Goal: Task Accomplishment & Management: Manage account settings

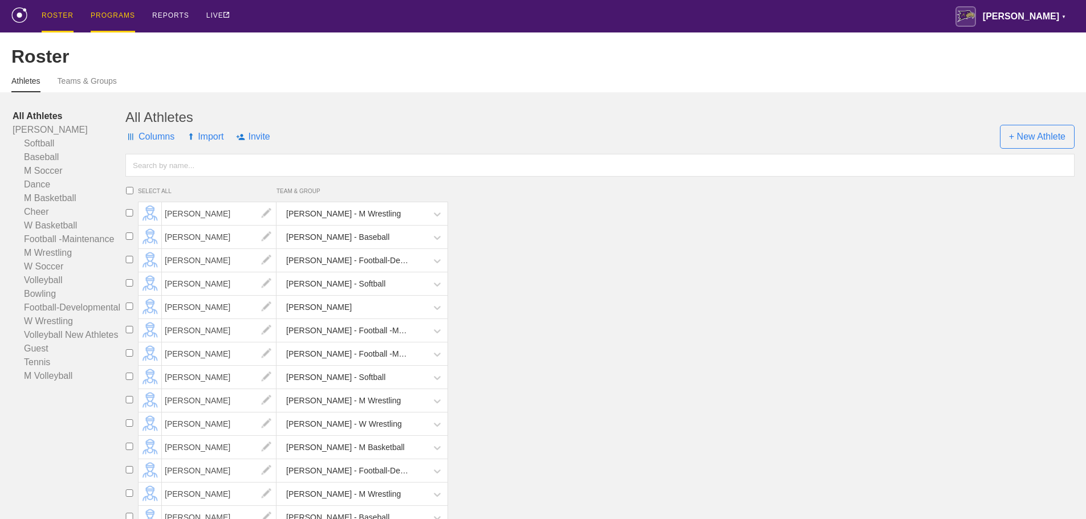
click at [111, 14] on div "PROGRAMS" at bounding box center [113, 16] width 44 height 32
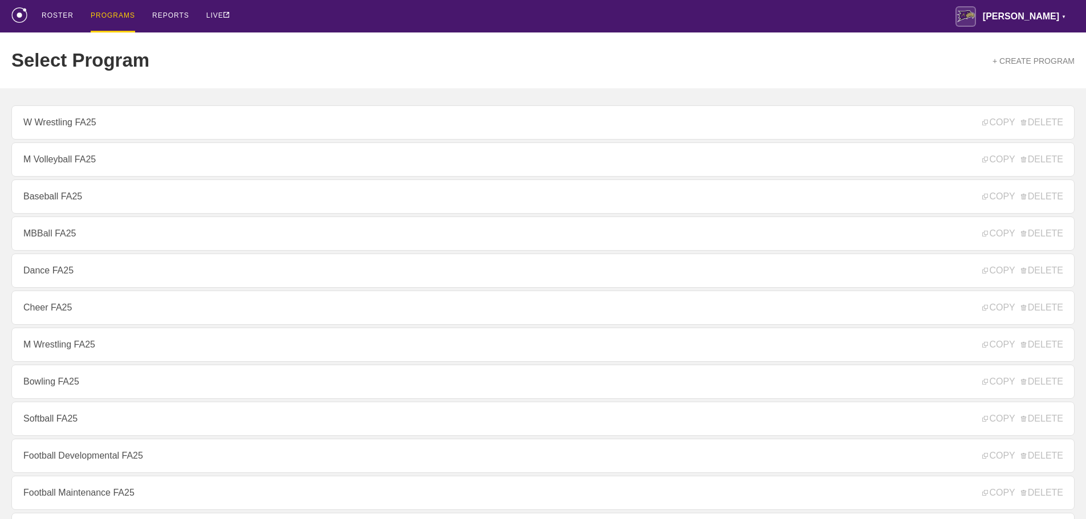
click at [704, 21] on div "ROSTER PROGRAMS REPORTS LIVE [PERSON_NAME] ▼ [PERSON_NAME][EMAIL_ADDRESS][PERSO…" at bounding box center [542, 16] width 1063 height 32
click at [300, 35] on div "Select Program + CREATE PROGRAM" at bounding box center [542, 60] width 1063 height 56
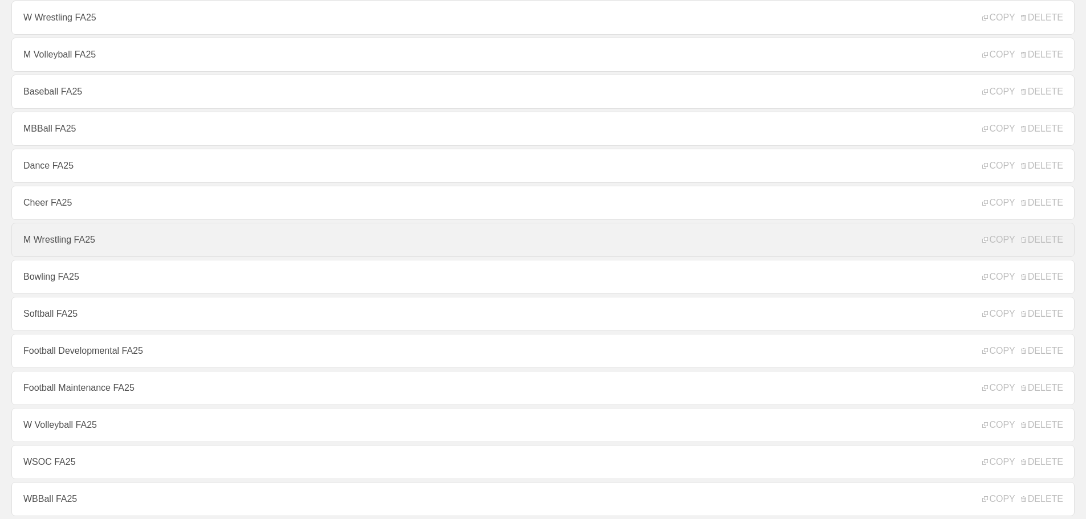
scroll to position [114, 0]
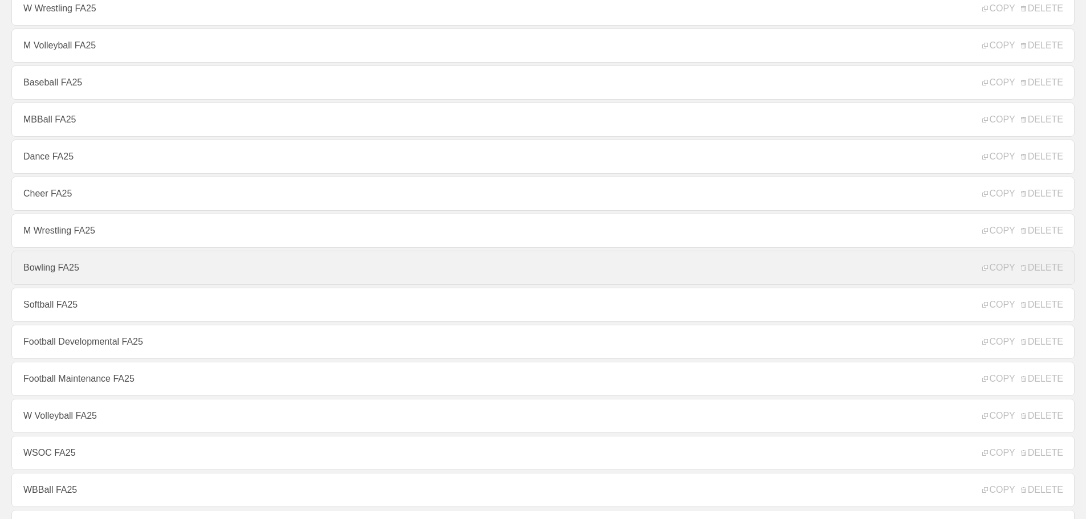
click at [61, 275] on link "Bowling FA25" at bounding box center [542, 268] width 1063 height 34
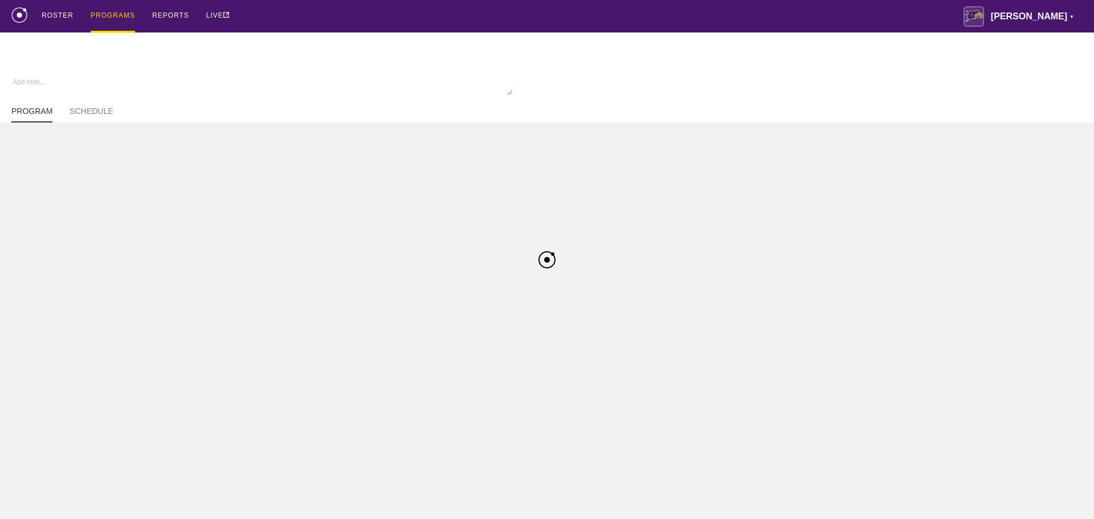
type textarea "x"
type input "Bowling FA25"
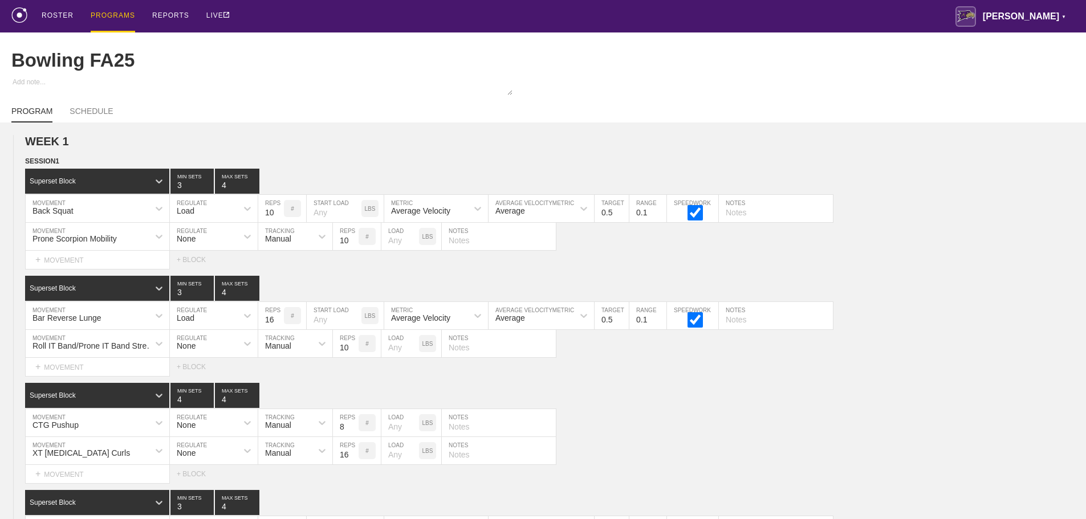
drag, startPoint x: 684, startPoint y: 17, endPoint x: 1094, endPoint y: 31, distance: 410.0
click at [691, 21] on div "ROSTER PROGRAMS REPORTS LIVE [PERSON_NAME] ▼ [PERSON_NAME][EMAIL_ADDRESS][PERSO…" at bounding box center [542, 16] width 1063 height 32
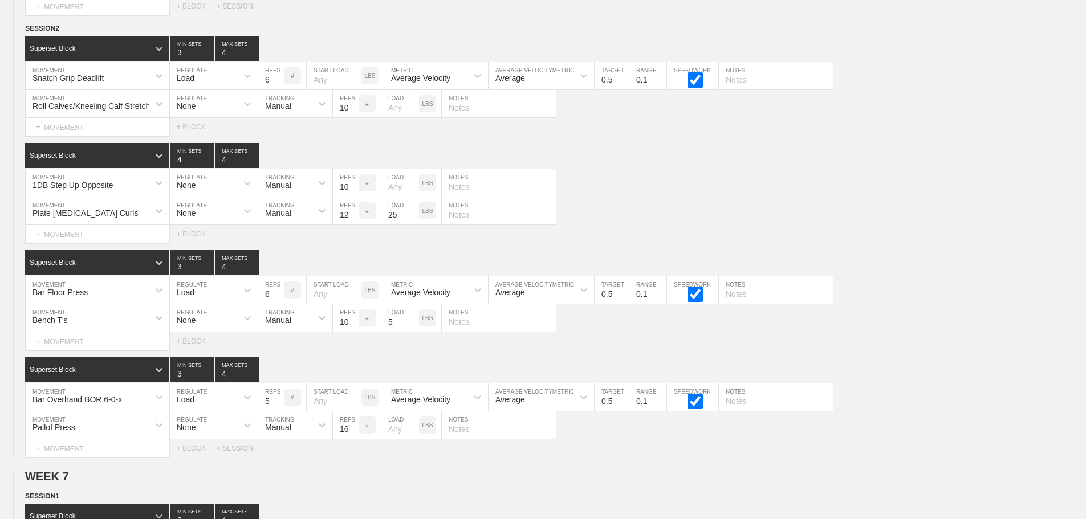
scroll to position [5741, 0]
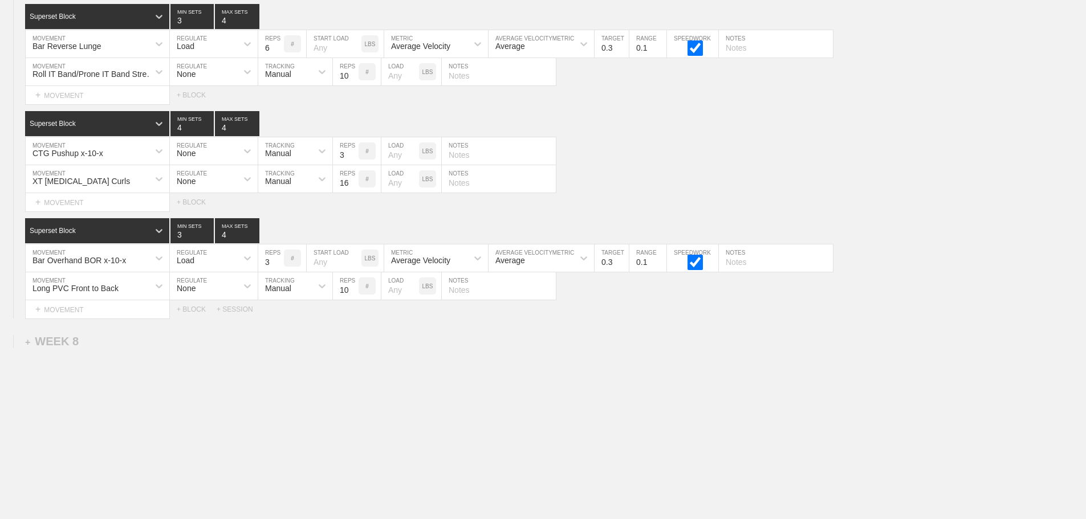
click at [244, 307] on div "+ SESSION" at bounding box center [240, 309] width 46 height 8
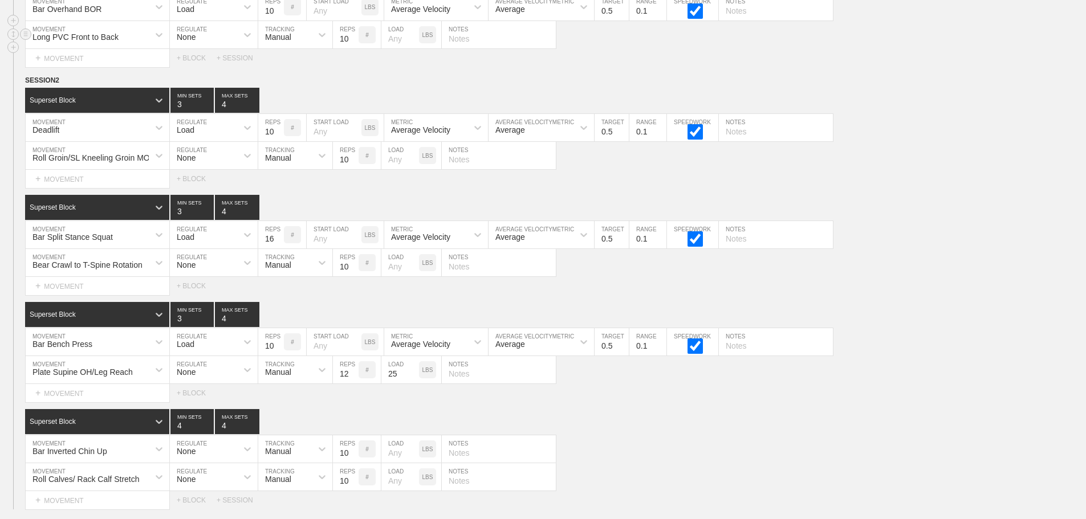
scroll to position [3234, 0]
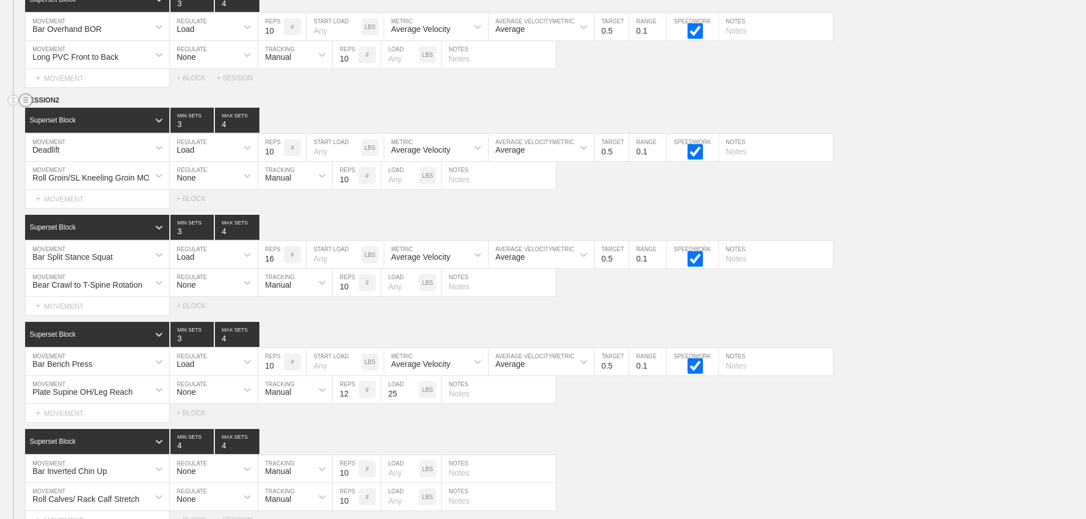
click at [25, 107] on circle at bounding box center [25, 100] width 13 height 13
click at [74, 119] on div "DUPLICATE" at bounding box center [79, 121] width 91 height 17
click at [626, 313] on div "Select... MOVEMENT + MOVEMENT + BLOCK" at bounding box center [543, 306] width 1086 height 18
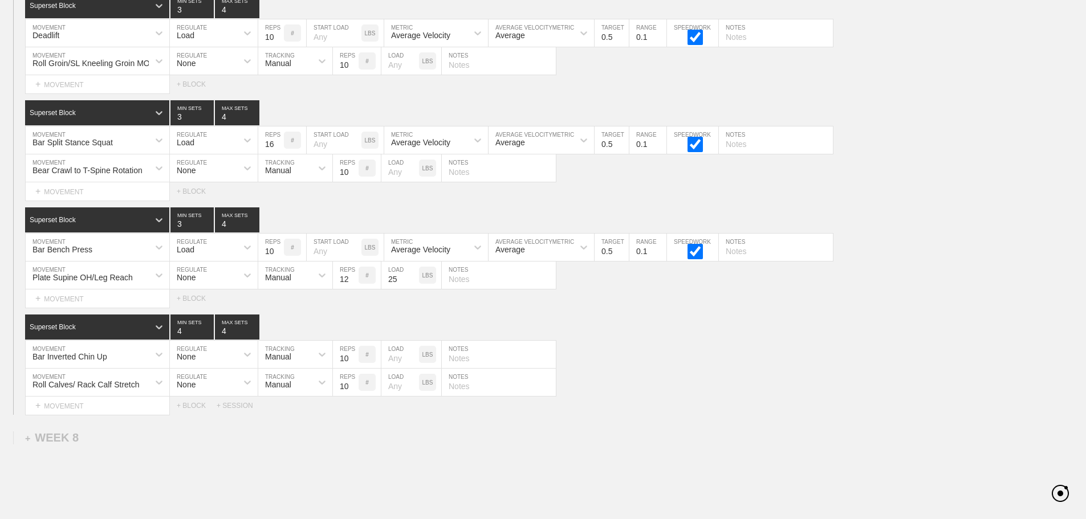
scroll to position [5675, 0]
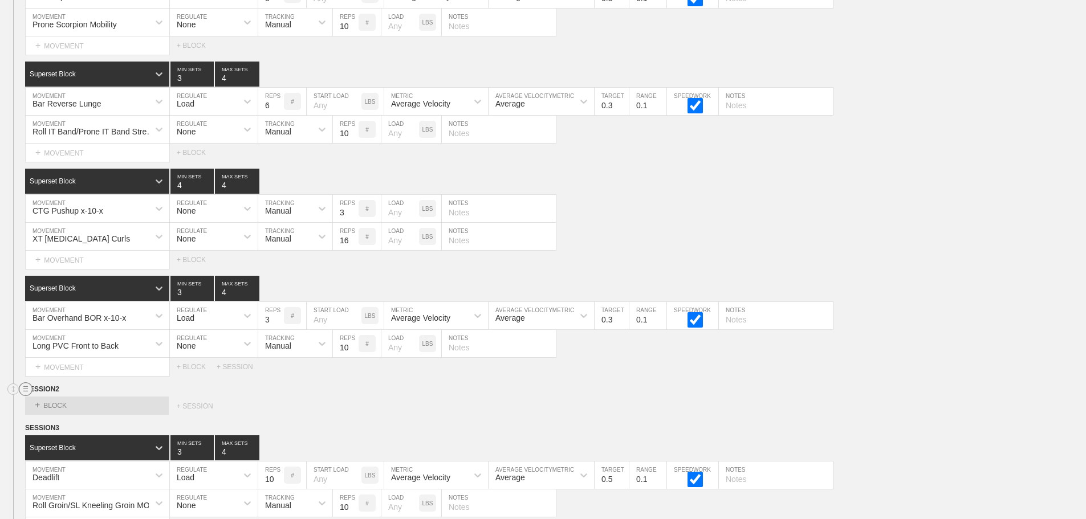
click at [28, 396] on circle at bounding box center [25, 389] width 13 height 13
drag, startPoint x: 62, startPoint y: 426, endPoint x: 610, endPoint y: 75, distance: 651.0
click at [66, 423] on div "DELETE" at bounding box center [79, 427] width 91 height 17
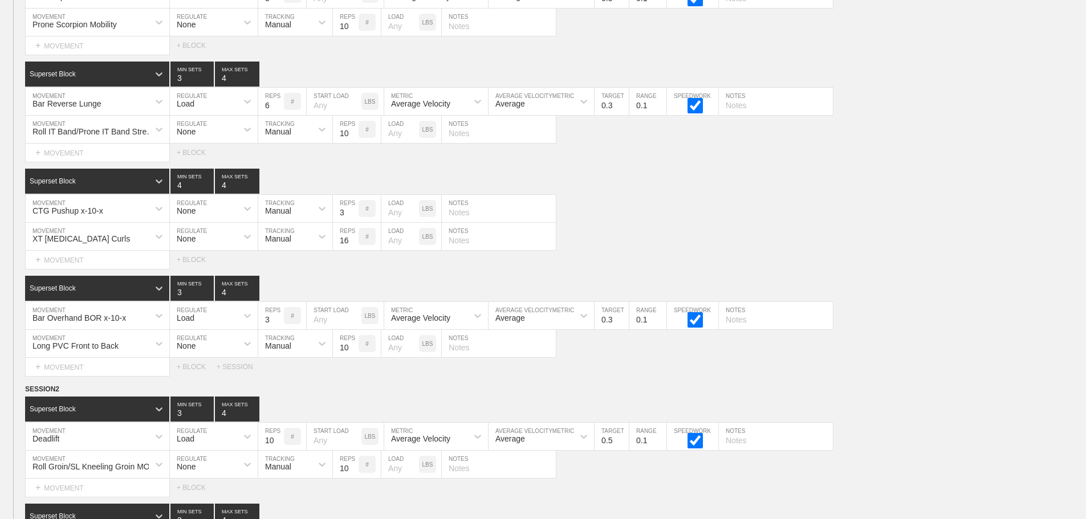
click at [957, 264] on div "Select... MOVEMENT + MOVEMENT + BLOCK" at bounding box center [543, 260] width 1086 height 18
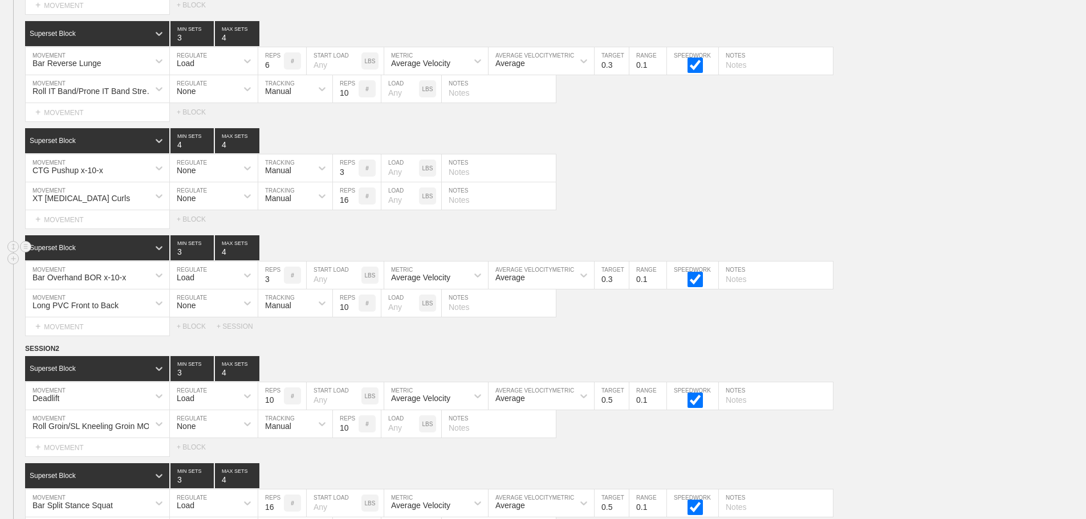
scroll to position [5789, 0]
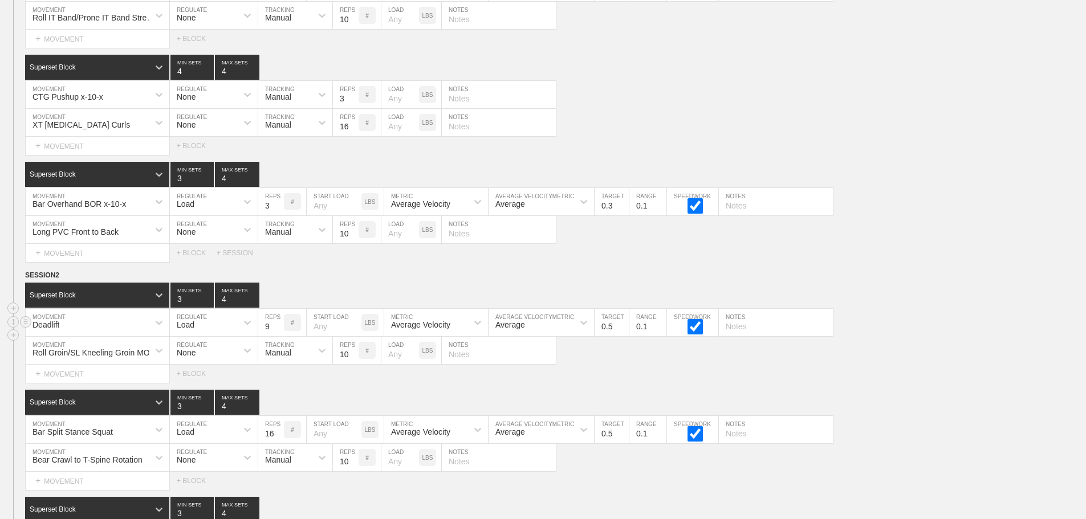
click at [277, 336] on input "9" at bounding box center [271, 322] width 26 height 27
click at [277, 336] on input "8" at bounding box center [271, 322] width 26 height 27
click at [277, 336] on input "7" at bounding box center [271, 322] width 26 height 27
click at [277, 336] on input "6" at bounding box center [271, 322] width 26 height 27
click at [277, 336] on input "5" at bounding box center [271, 322] width 26 height 27
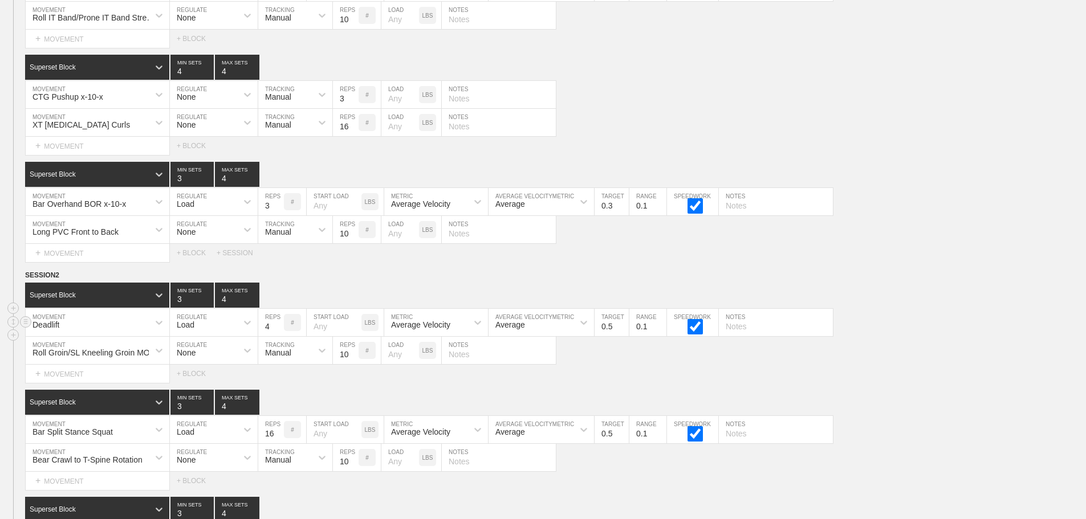
click at [277, 336] on input "4" at bounding box center [271, 322] width 26 height 27
type input "3"
click at [277, 336] on input "3" at bounding box center [271, 322] width 26 height 27
click at [624, 336] on input "0.4" at bounding box center [611, 322] width 34 height 27
type input "0.3"
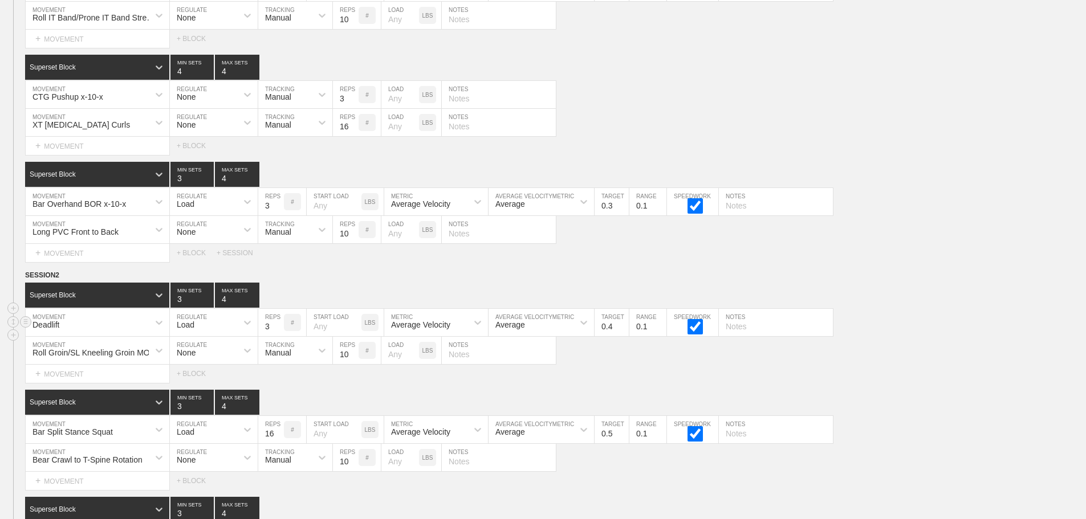
click at [624, 336] on input "0.3" at bounding box center [611, 322] width 34 height 27
click at [940, 283] on div "SESSION 2" at bounding box center [555, 276] width 1061 height 13
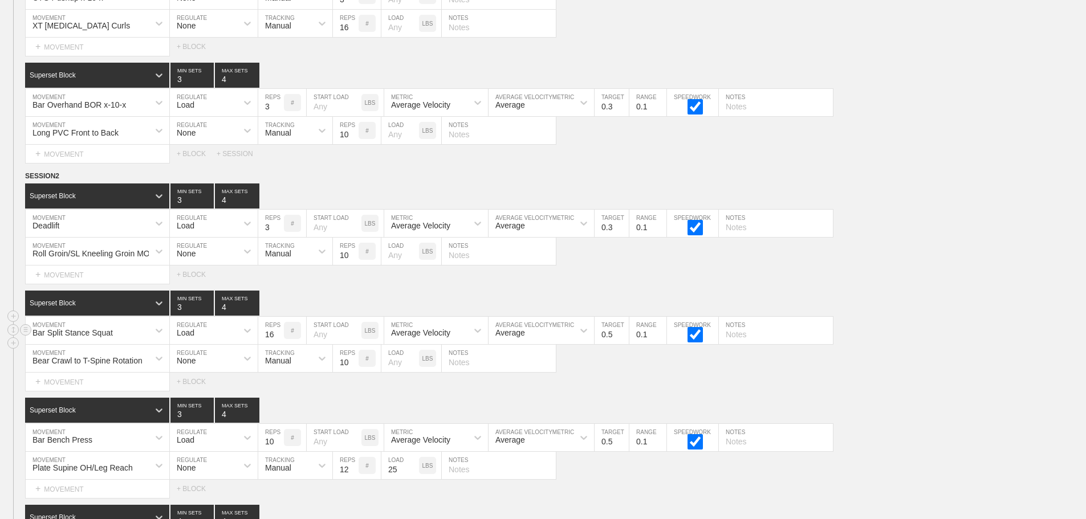
click at [133, 344] on div "Bar Split Stance Squat" at bounding box center [98, 330] width 144 height 27
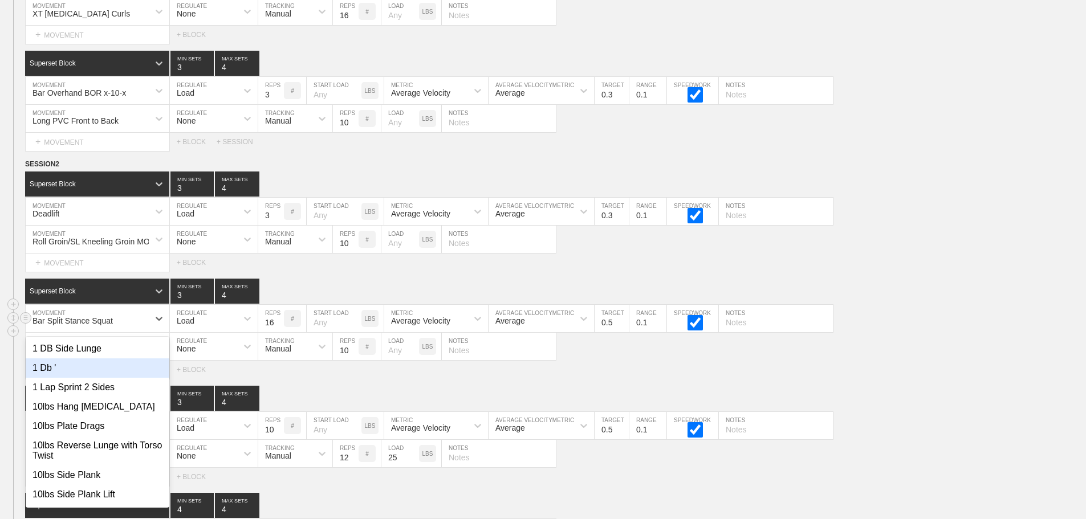
scroll to position [5902, 0]
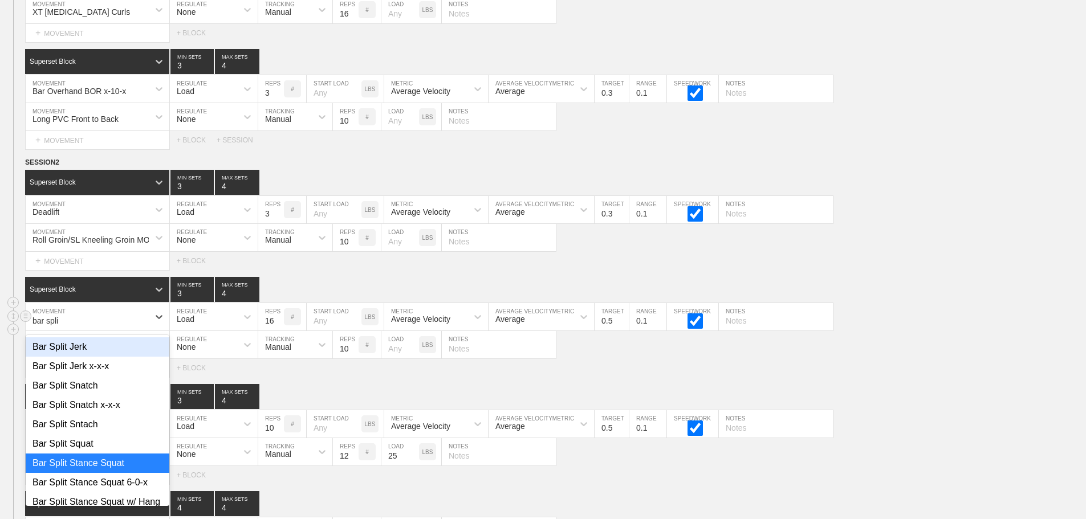
type input "bar split"
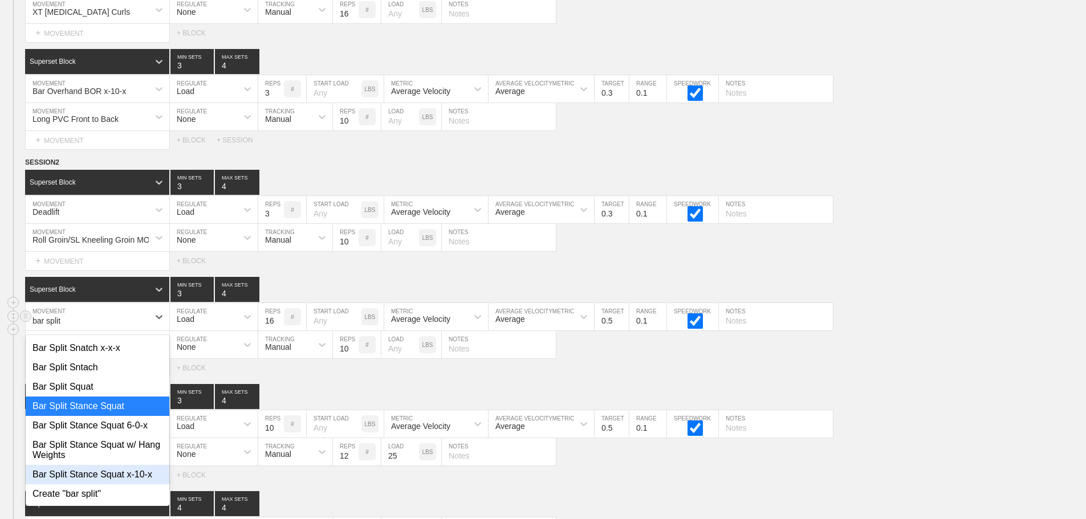
click at [127, 484] on div "Bar Split Stance Squat x-10-x" at bounding box center [98, 474] width 144 height 19
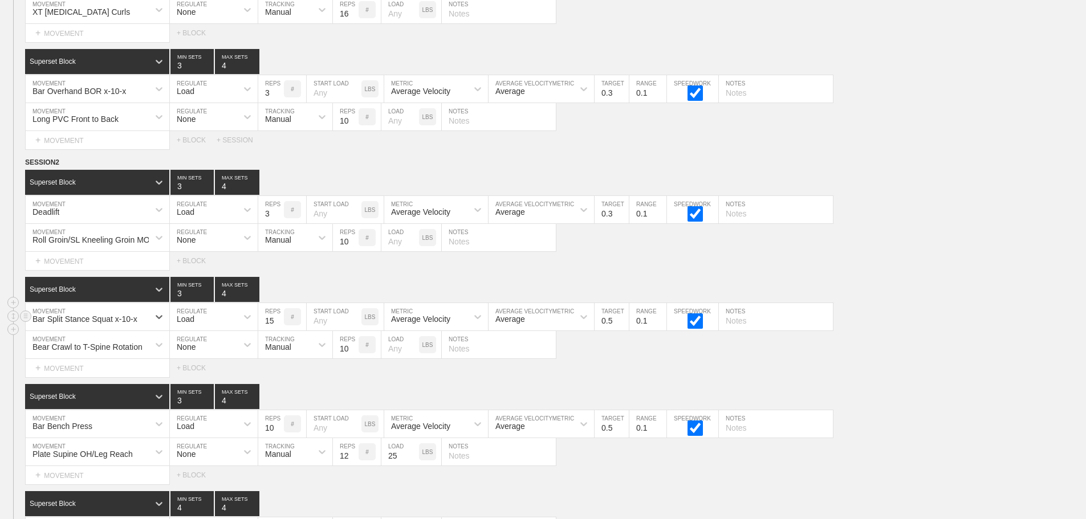
click at [279, 331] on input "15" at bounding box center [271, 316] width 26 height 27
click at [279, 331] on input "14" at bounding box center [271, 316] width 26 height 27
click at [279, 331] on input "13" at bounding box center [271, 316] width 26 height 27
click at [279, 331] on input "12" at bounding box center [271, 316] width 26 height 27
click at [279, 331] on input "11" at bounding box center [271, 316] width 26 height 27
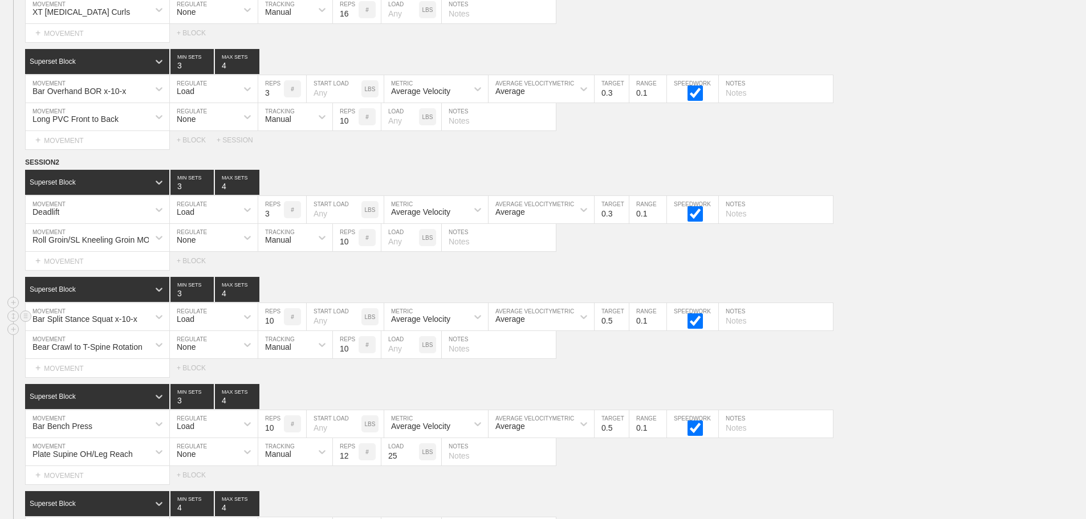
click at [279, 331] on input "10" at bounding box center [271, 316] width 26 height 27
click at [279, 331] on input "9" at bounding box center [271, 316] width 26 height 27
click at [279, 331] on input "8" at bounding box center [271, 316] width 26 height 27
click at [279, 331] on input "7" at bounding box center [271, 316] width 26 height 27
click at [279, 331] on input "6" at bounding box center [271, 316] width 26 height 27
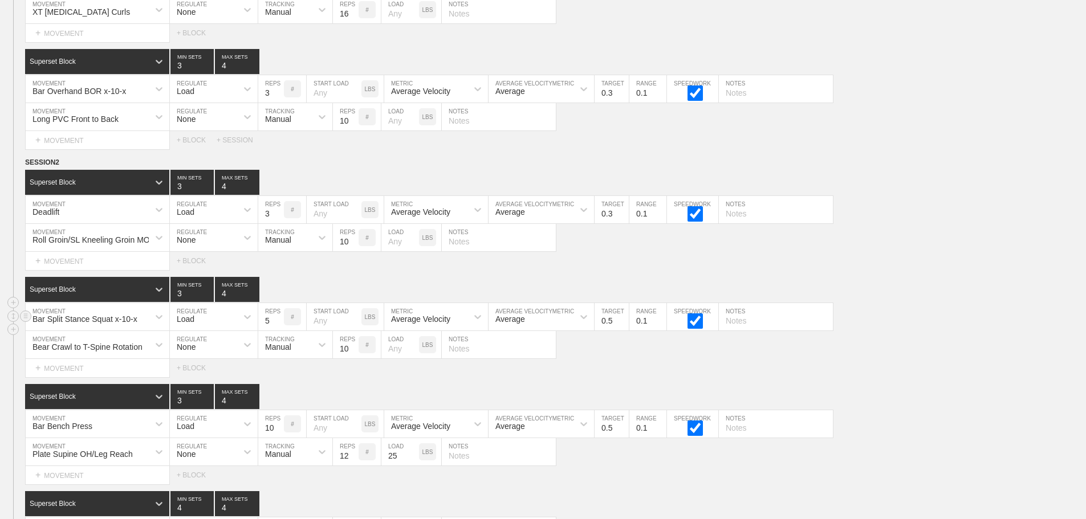
click at [279, 331] on input "5" at bounding box center [271, 316] width 26 height 27
type input "6"
click at [279, 327] on input "6" at bounding box center [271, 316] width 26 height 27
click at [623, 330] on input "0.4" at bounding box center [611, 316] width 34 height 27
type input "0.3"
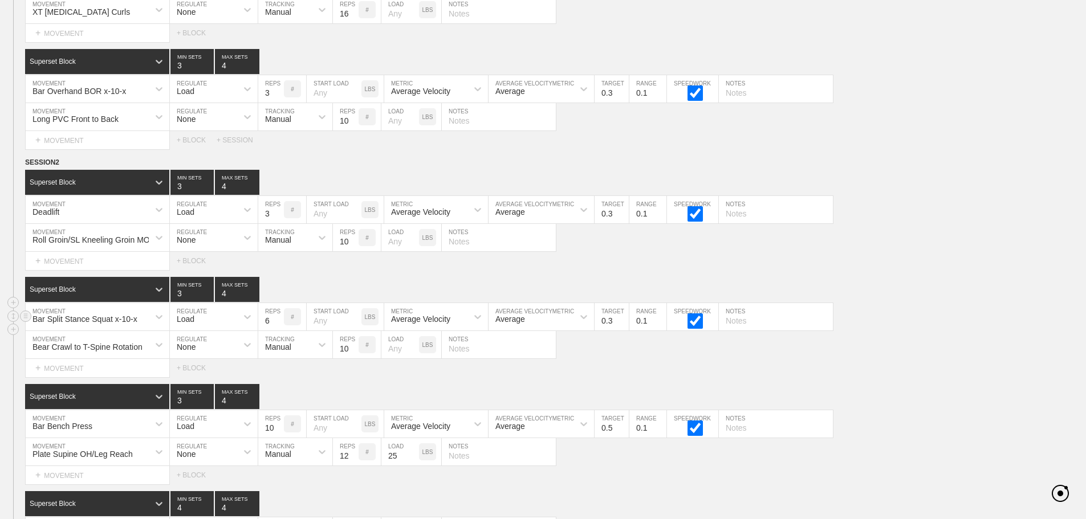
click at [623, 330] on input "0.3" at bounding box center [611, 316] width 34 height 27
click at [909, 270] on div "Select... MOVEMENT + MOVEMENT + BLOCK" at bounding box center [543, 261] width 1086 height 18
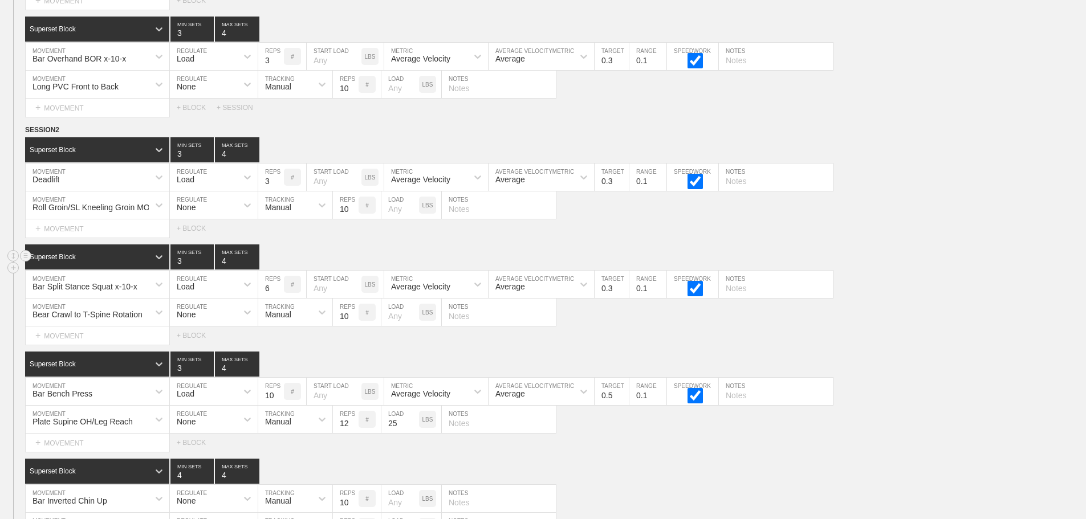
scroll to position [6016, 0]
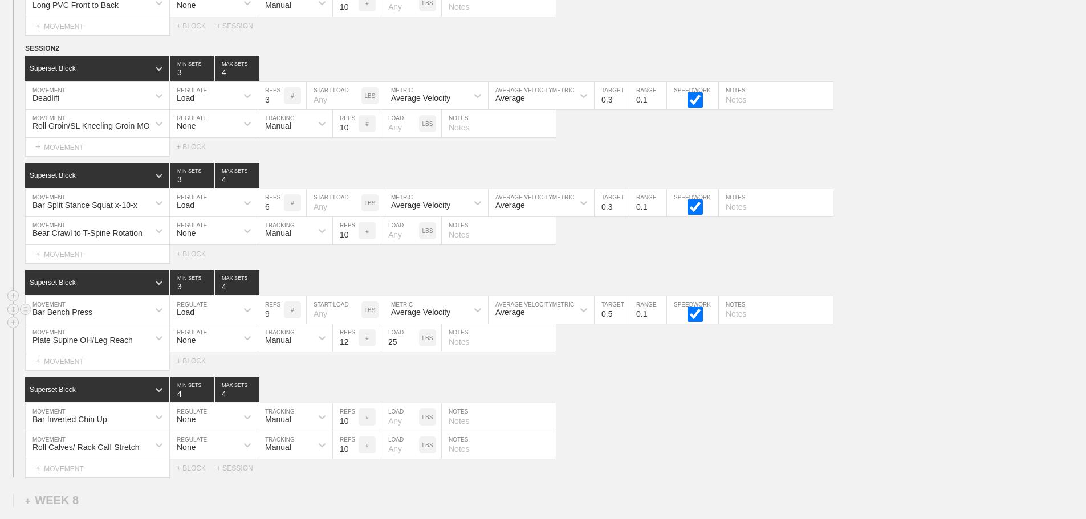
click at [278, 323] on input "9" at bounding box center [271, 309] width 26 height 27
click at [278, 323] on input "8" at bounding box center [271, 309] width 26 height 27
click at [278, 323] on input "7" at bounding box center [271, 309] width 26 height 27
click at [278, 323] on input "6" at bounding box center [271, 309] width 26 height 27
click at [278, 323] on input "5" at bounding box center [271, 309] width 26 height 27
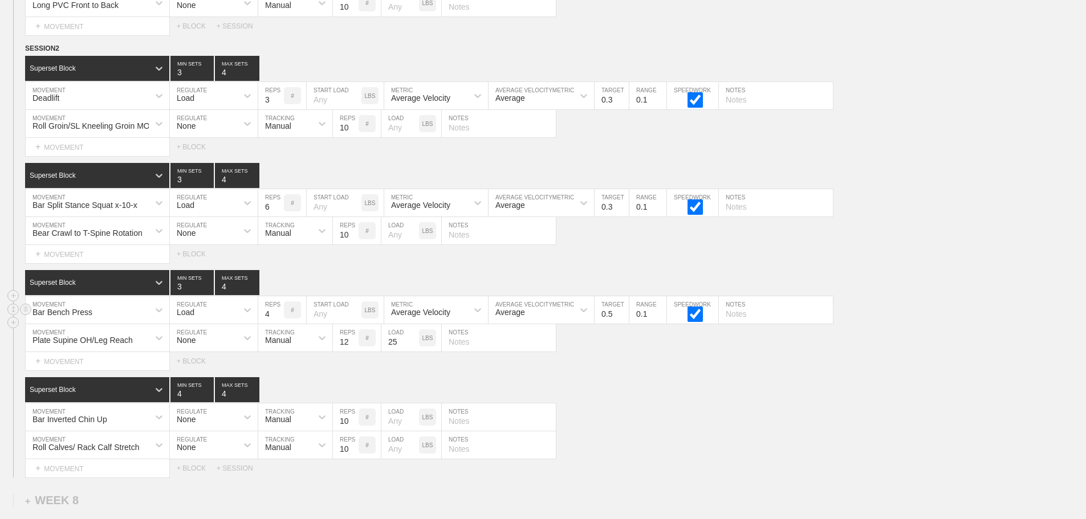
click at [278, 323] on input "4" at bounding box center [271, 309] width 26 height 27
type input "3"
click at [278, 323] on input "3" at bounding box center [271, 309] width 26 height 27
click at [623, 324] on input "0.4" at bounding box center [611, 309] width 34 height 27
click at [623, 324] on input "0.3" at bounding box center [611, 309] width 34 height 27
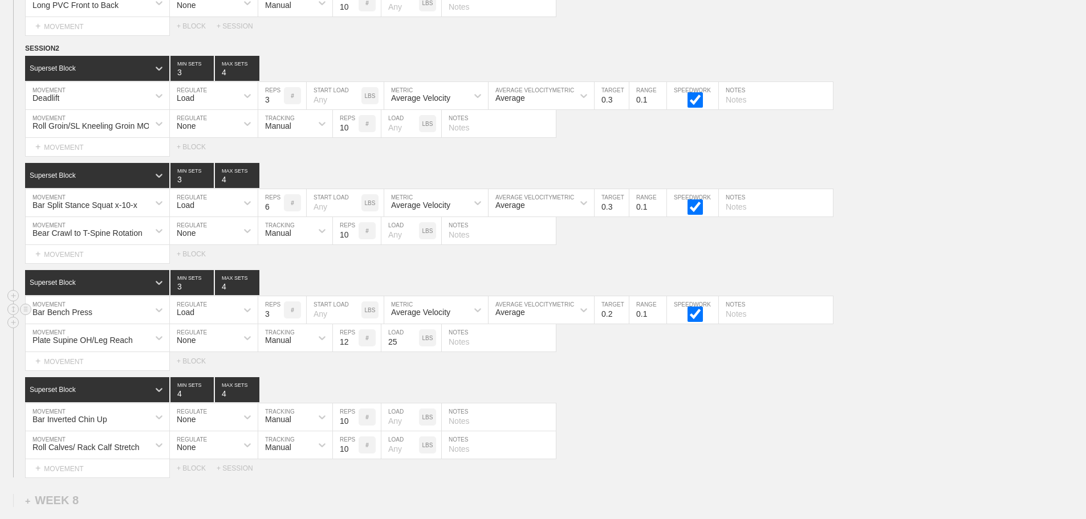
click at [623, 324] on input "0.2" at bounding box center [611, 309] width 34 height 27
type input "0.3"
click at [622, 320] on input "0.3" at bounding box center [611, 309] width 34 height 27
drag, startPoint x: 770, startPoint y: 388, endPoint x: 727, endPoint y: 392, distance: 43.5
click at [766, 389] on div "Superset Block 4 MIN SETS 4 MAX SETS" at bounding box center [555, 389] width 1061 height 25
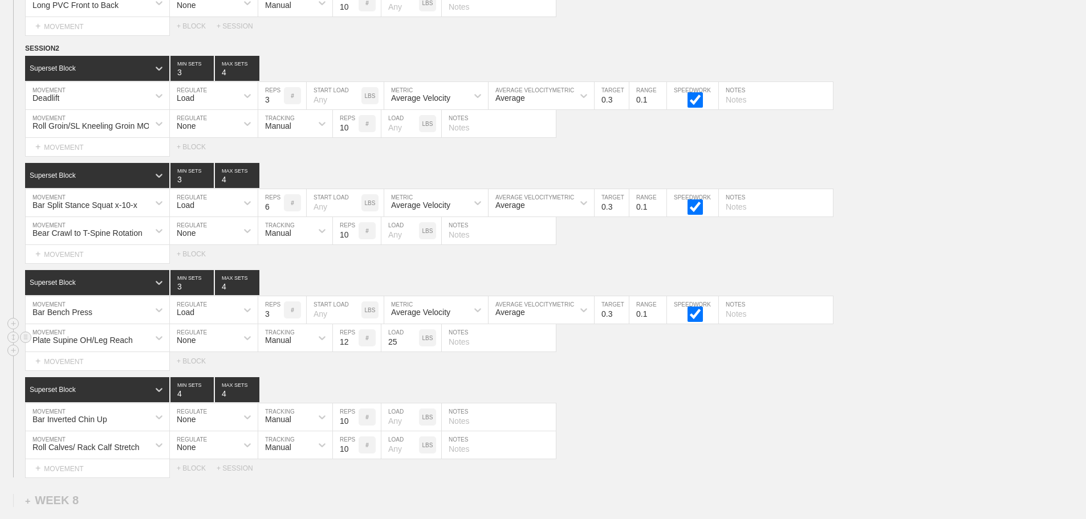
click at [475, 352] on input "text" at bounding box center [499, 337] width 114 height 27
type input "6/ leg"
click at [623, 397] on div "Superset Block 4 MIN SETS 4 MAX SETS" at bounding box center [555, 389] width 1061 height 25
click at [121, 422] on div "Bar Inverted Chin Up" at bounding box center [98, 417] width 144 height 27
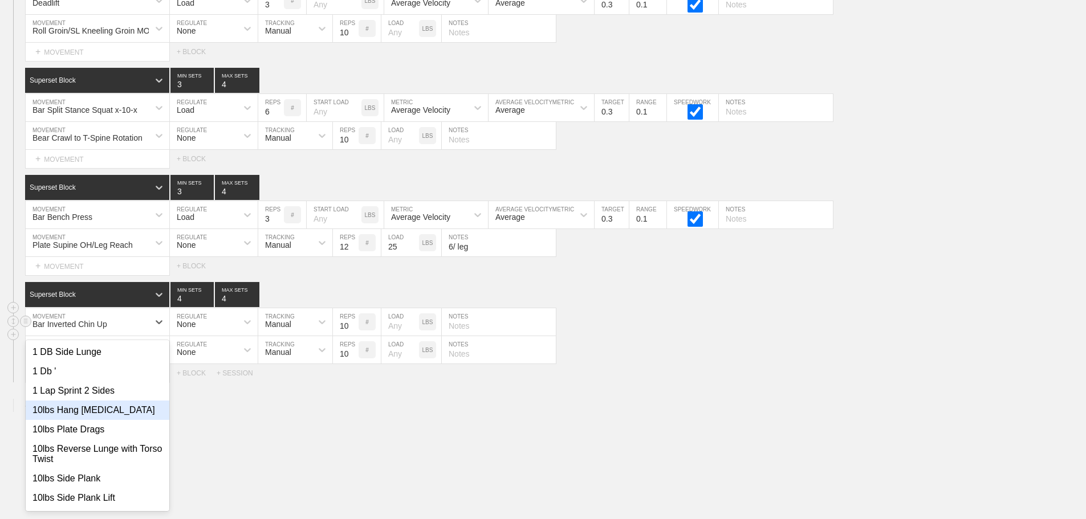
scroll to position [6116, 0]
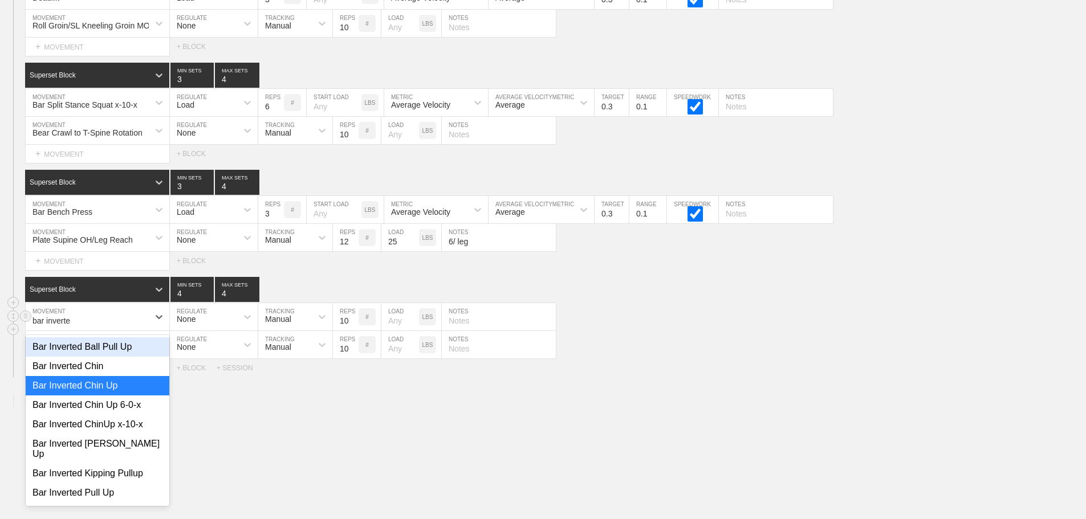
type input "bar inverted"
click at [108, 434] on div "Bar Inverted ChinUp x-10-x" at bounding box center [98, 424] width 144 height 19
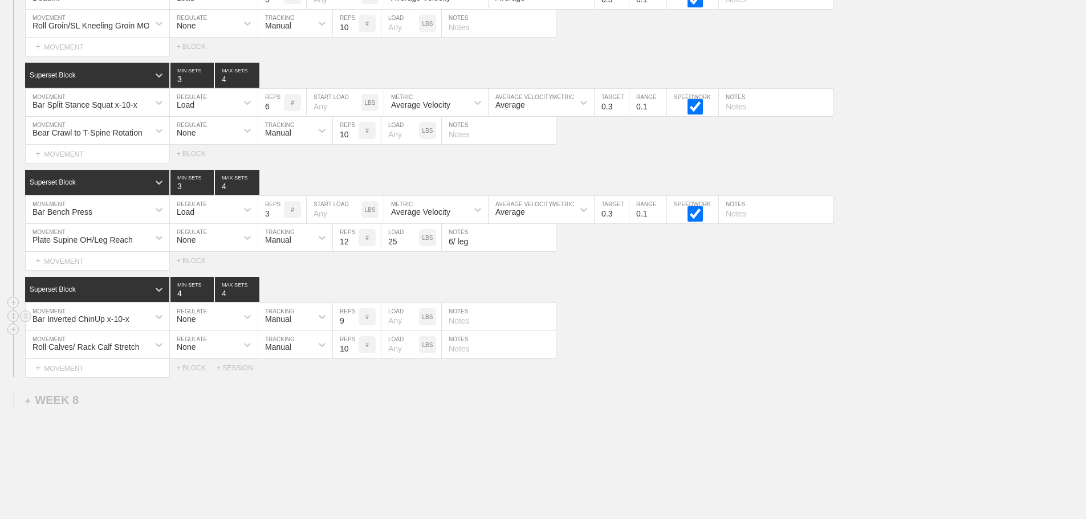
click at [355, 331] on input "9" at bounding box center [346, 316] width 26 height 27
click at [355, 331] on input "8" at bounding box center [346, 316] width 26 height 27
click at [355, 331] on input "7" at bounding box center [346, 316] width 26 height 27
click at [355, 331] on input "6" at bounding box center [346, 316] width 26 height 27
click at [355, 331] on input "5" at bounding box center [346, 316] width 26 height 27
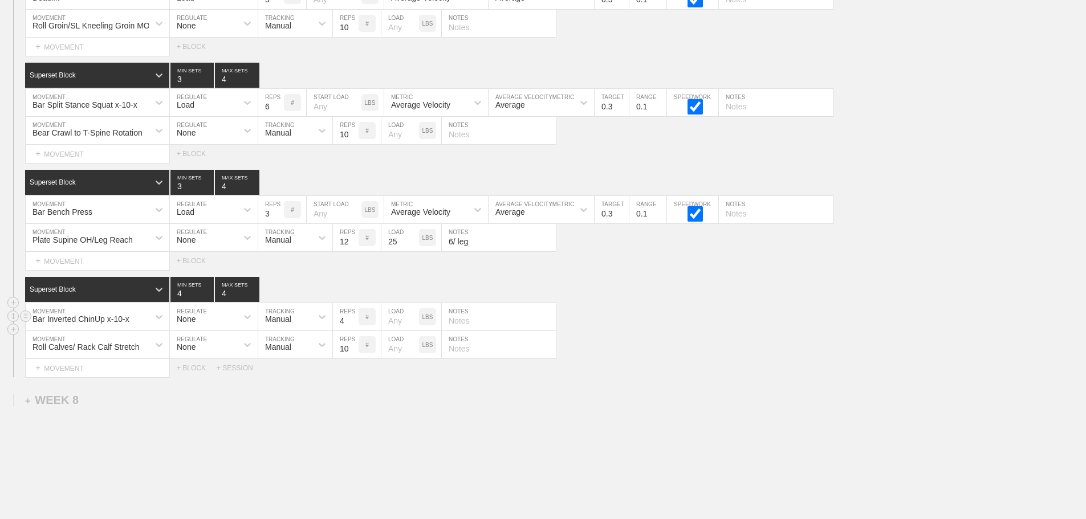
click at [355, 331] on input "4" at bounding box center [346, 316] width 26 height 27
type input "3"
click at [355, 331] on input "3" at bounding box center [346, 316] width 26 height 27
click at [702, 372] on div "Select... MOVEMENT + MOVEMENT + BLOCK + SESSION" at bounding box center [543, 368] width 1086 height 18
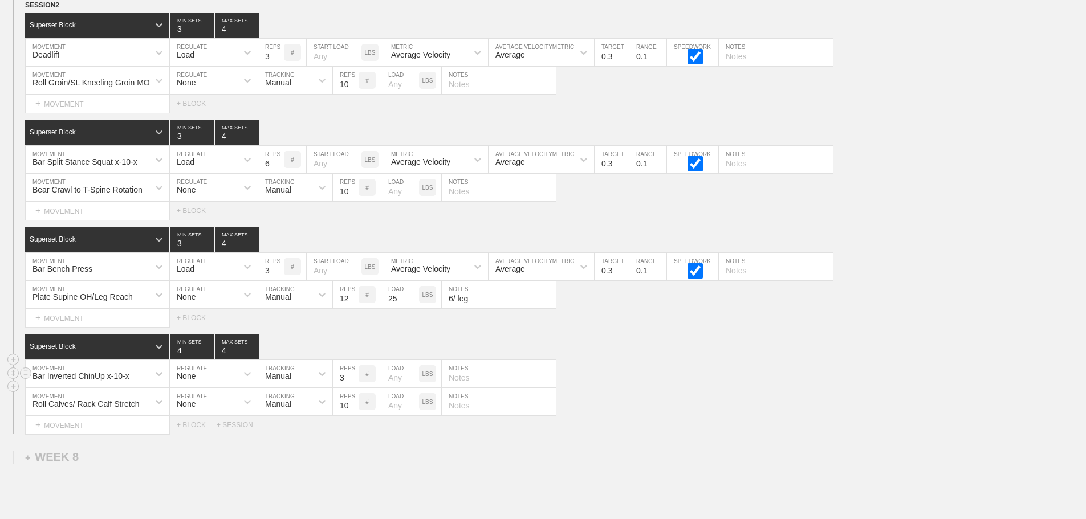
click at [635, 388] on div "Bar Inverted ChinUp x-10-x MOVEMENT None REGULATE Manual TRACKING 3 REPS # LOAD…" at bounding box center [543, 374] width 1086 height 28
click at [695, 327] on div "Select... MOVEMENT + MOVEMENT + BLOCK" at bounding box center [543, 318] width 1086 height 18
click at [723, 388] on div "Bar Inverted ChinUp x-10-x MOVEMENT None REGULATE Manual TRACKING 3 REPS # LOAD…" at bounding box center [543, 374] width 1086 height 28
click at [590, 325] on div "Select... MOVEMENT + MOVEMENT + BLOCK" at bounding box center [543, 318] width 1086 height 18
click at [593, 327] on div "Select... MOVEMENT + MOVEMENT + BLOCK" at bounding box center [543, 318] width 1086 height 18
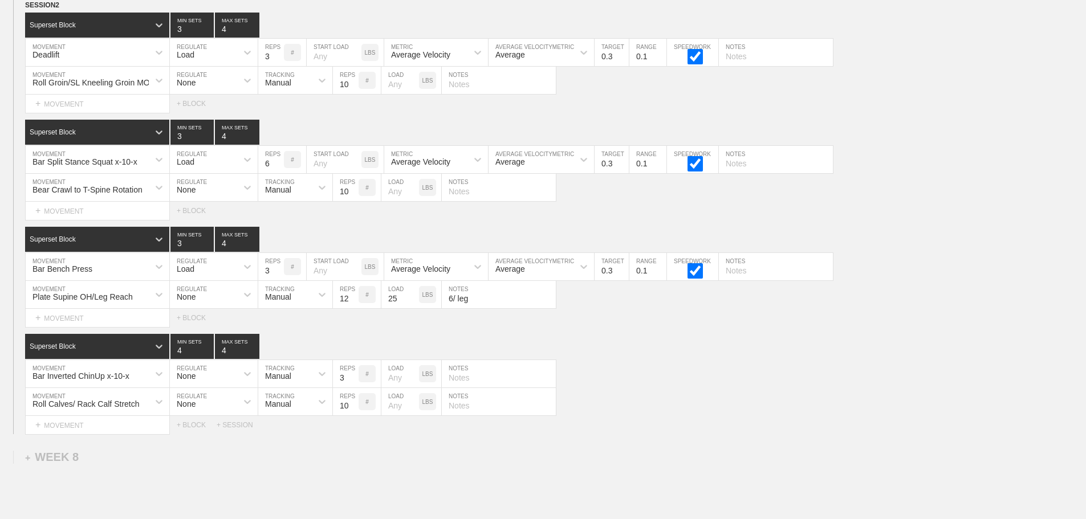
click at [600, 327] on div "Select... MOVEMENT + MOVEMENT + BLOCK" at bounding box center [543, 318] width 1086 height 18
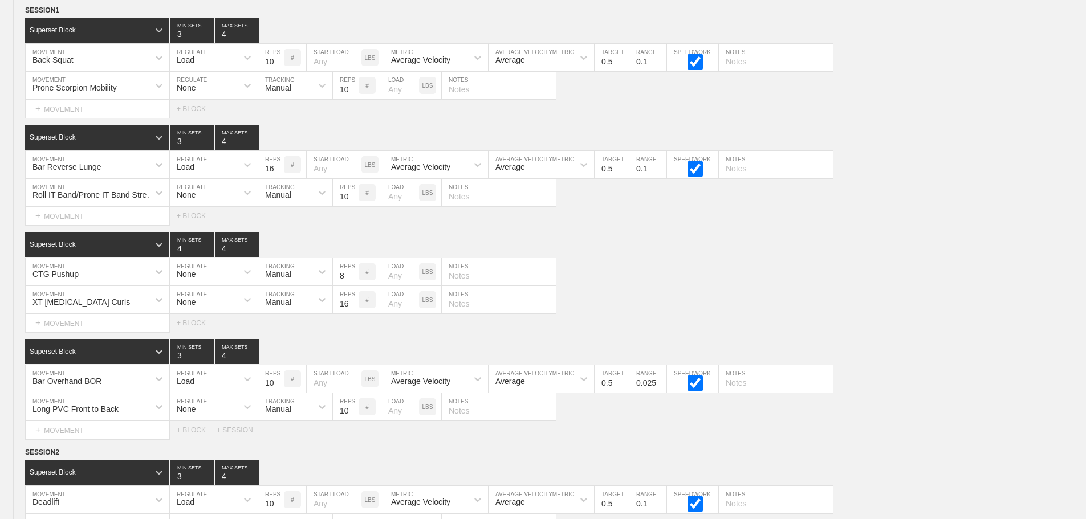
scroll to position [0, 0]
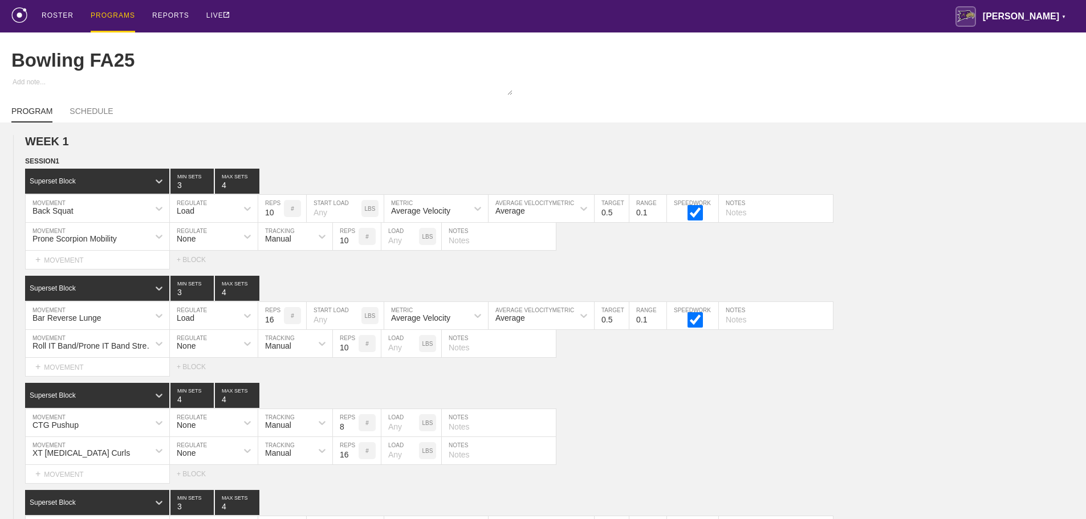
click at [103, 14] on div "PROGRAMS" at bounding box center [113, 16] width 44 height 32
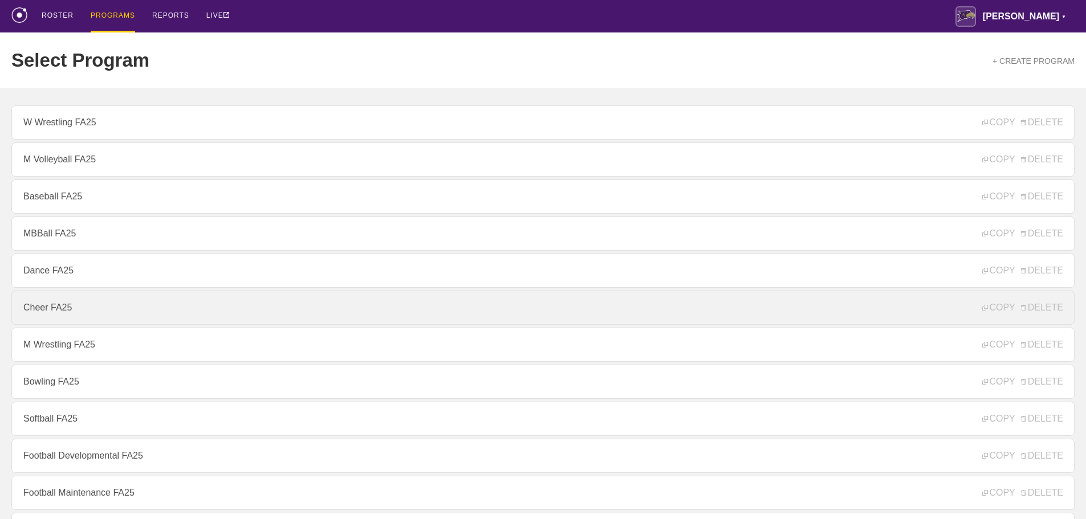
click at [108, 311] on link "Cheer FA25" at bounding box center [542, 308] width 1063 height 34
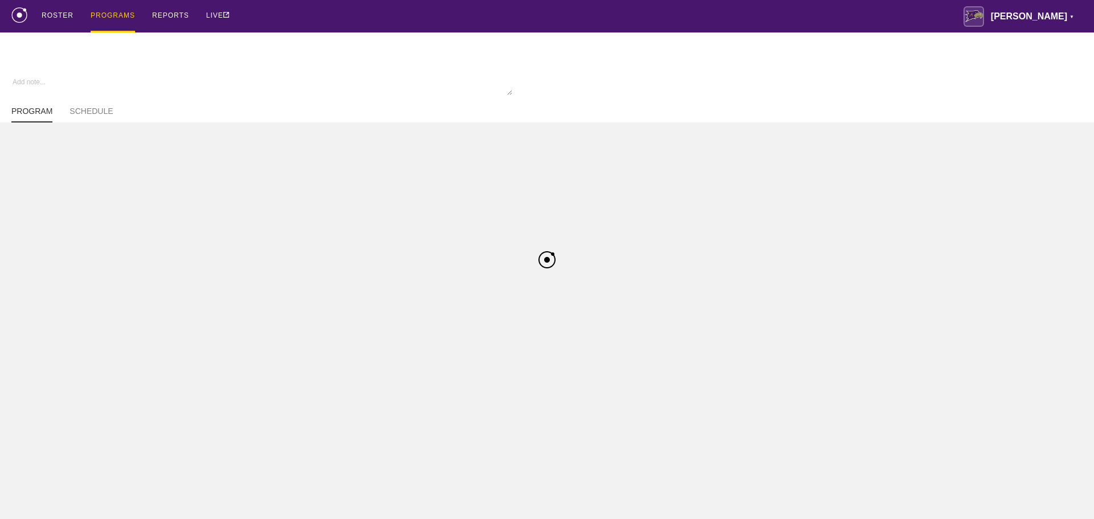
type textarea "x"
type input "Cheer FA25"
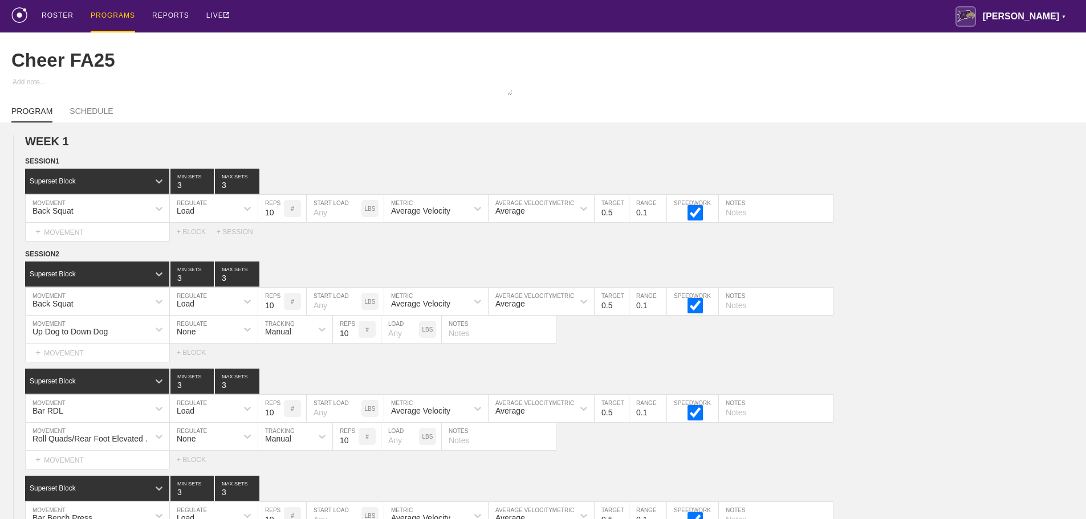
click at [675, 15] on div "ROSTER PROGRAMS REPORTS LIVE [PERSON_NAME] ▼ [PERSON_NAME][EMAIL_ADDRESS][PERSO…" at bounding box center [542, 16] width 1063 height 32
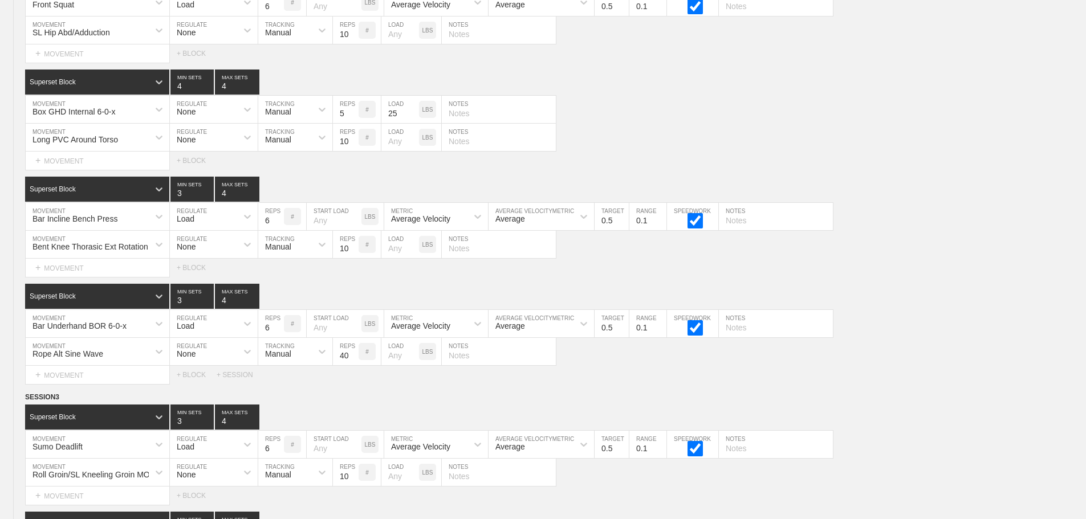
scroll to position [7603, 0]
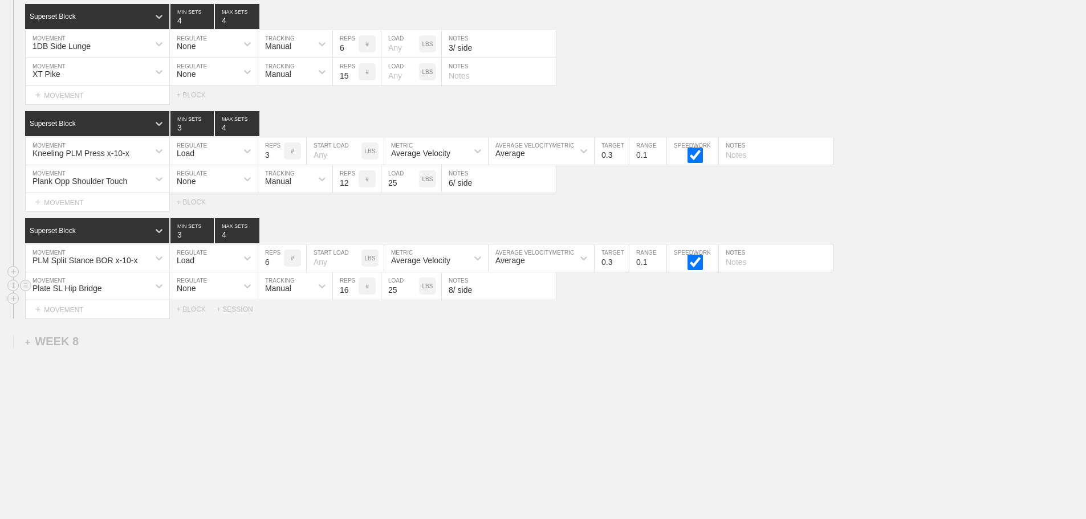
click at [981, 284] on div "Plate SL Hip Bridge MOVEMENT None REGULATE Manual TRACKING 16 REPS # 25 LOAD LB…" at bounding box center [543, 286] width 1086 height 28
click at [233, 311] on div "+ SESSION" at bounding box center [240, 309] width 46 height 8
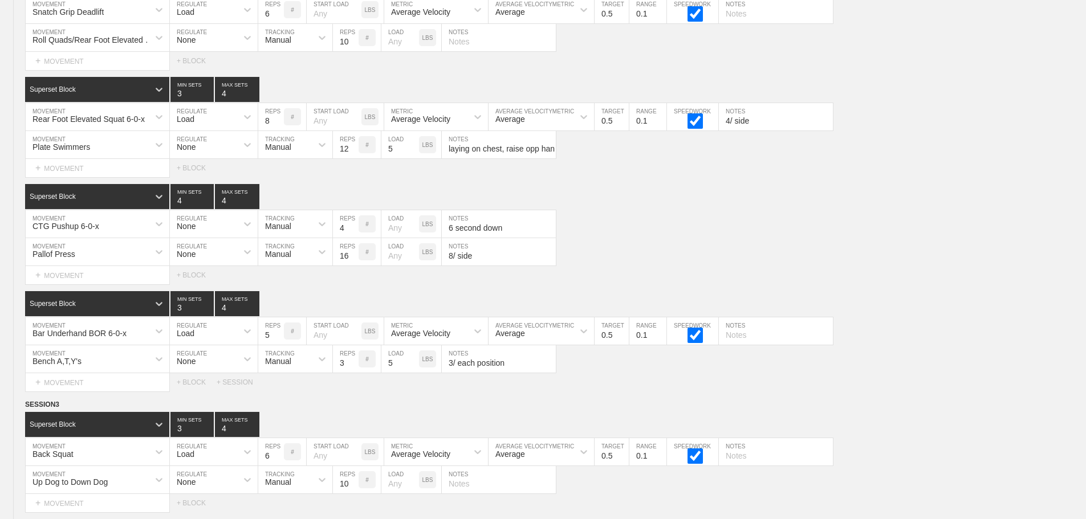
scroll to position [5236, 0]
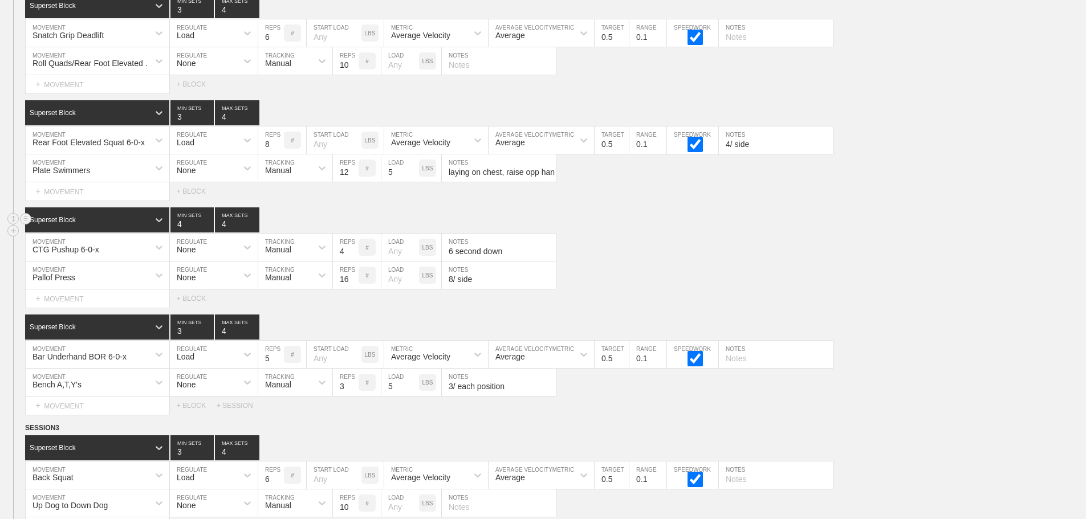
click at [887, 228] on div "Superset Block 4 MIN SETS 4 MAX SETS" at bounding box center [555, 219] width 1061 height 25
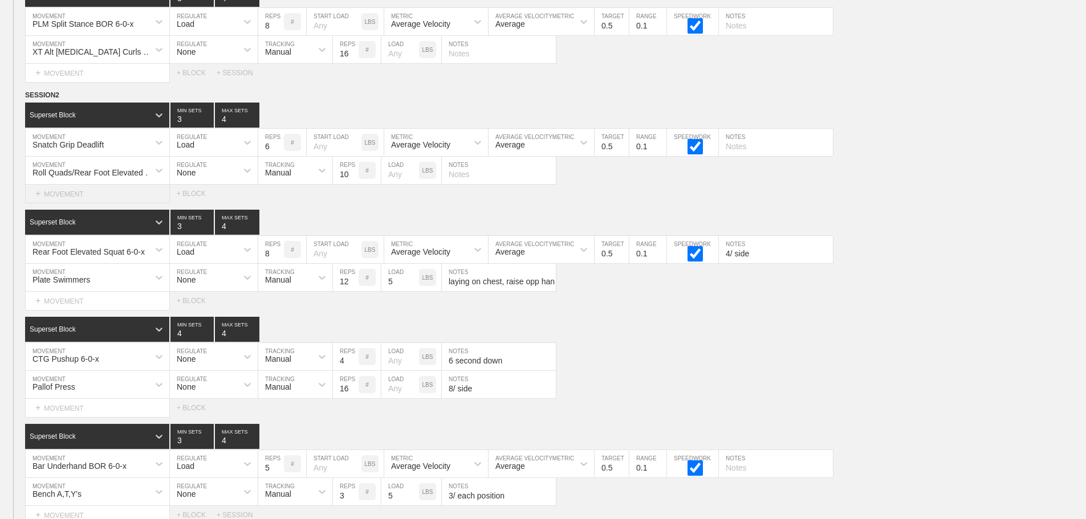
scroll to position [5122, 0]
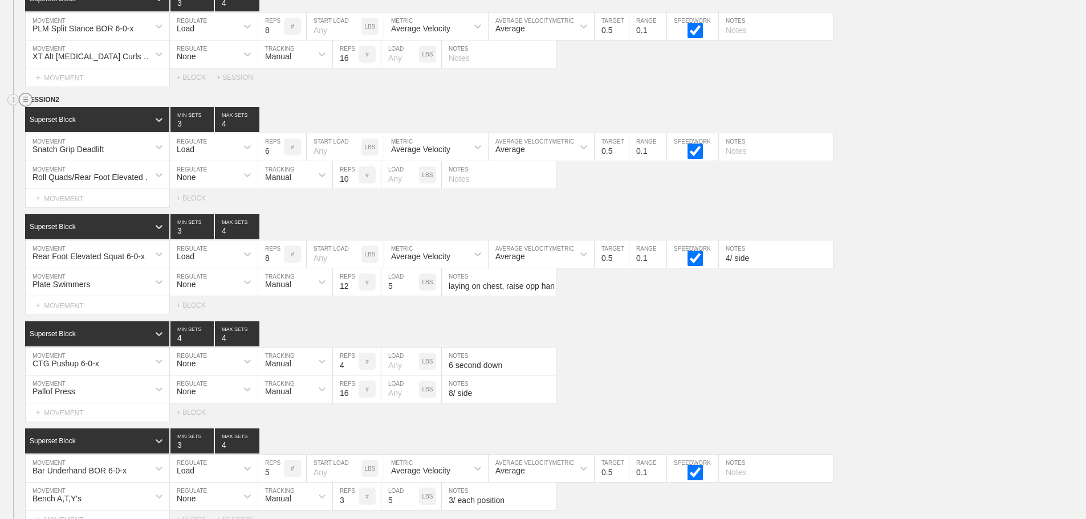
click at [21, 107] on circle at bounding box center [25, 99] width 13 height 13
click at [78, 119] on div "DUPLICATE" at bounding box center [79, 121] width 91 height 17
drag, startPoint x: 661, startPoint y: 342, endPoint x: 804, endPoint y: 334, distance: 142.7
click at [671, 341] on div "Superset Block 4 MIN SETS 4 MAX SETS" at bounding box center [555, 333] width 1061 height 25
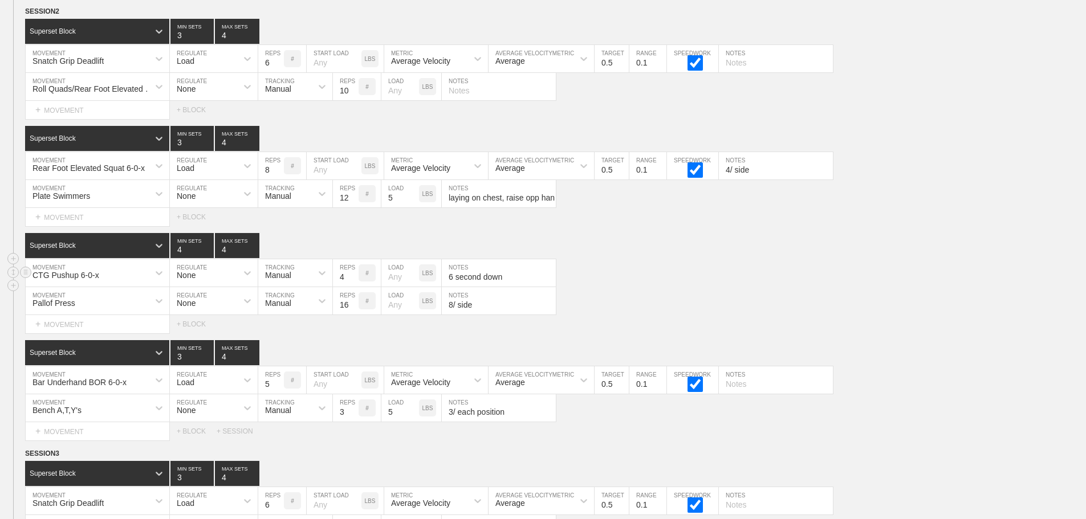
click at [927, 278] on div "CTG Pushup 6-0-x MOVEMENT None REGULATE Manual TRACKING 4 REPS # LOAD LBS 6 sec…" at bounding box center [543, 273] width 1086 height 28
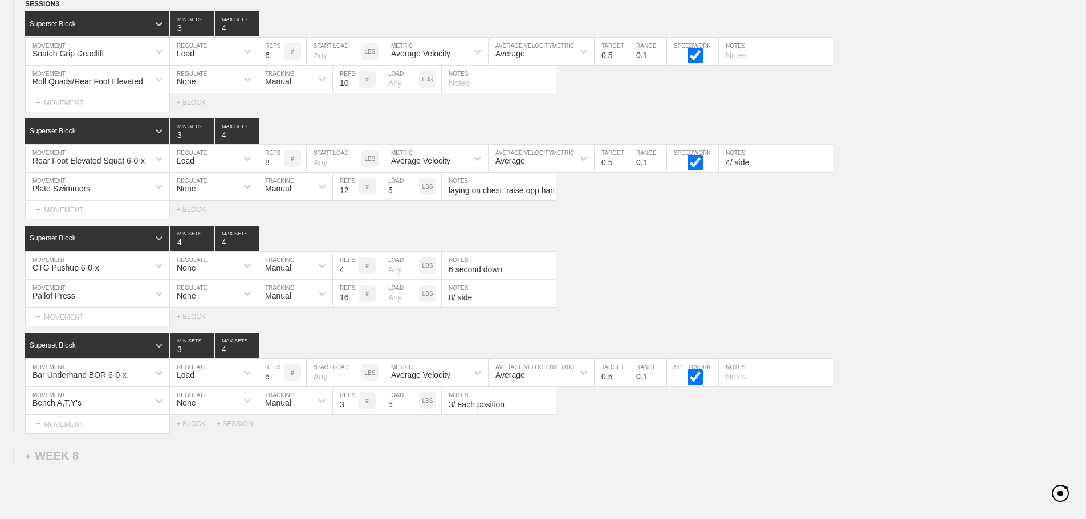
scroll to position [7519, 0]
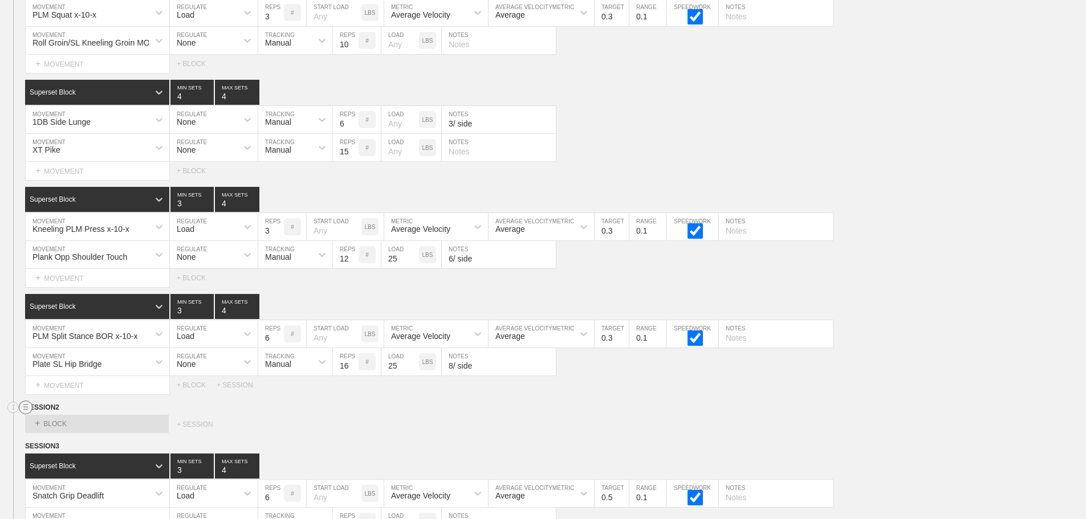
click at [22, 414] on circle at bounding box center [25, 407] width 13 height 13
click at [66, 445] on div "DELETE" at bounding box center [79, 446] width 91 height 17
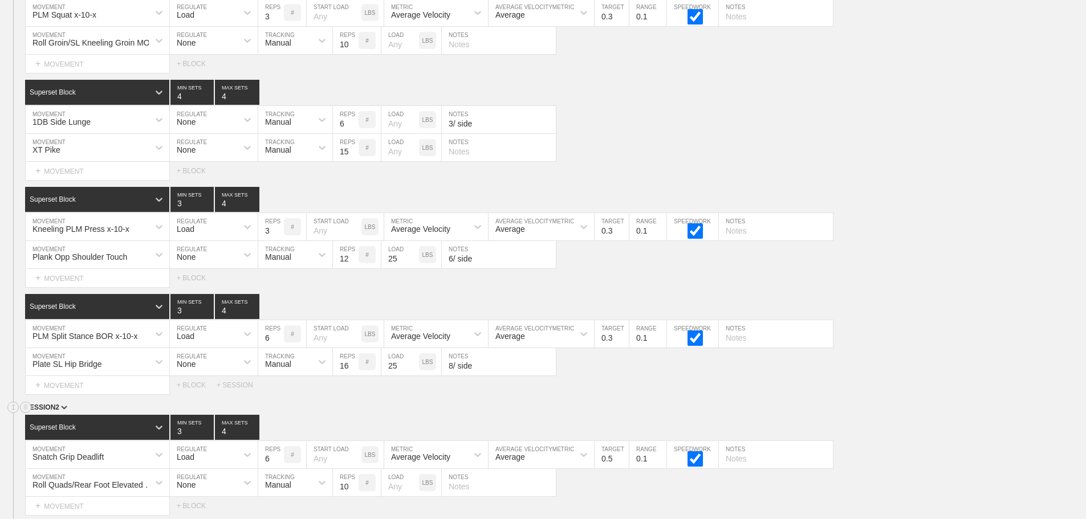
click at [630, 415] on div "SESSION 2" at bounding box center [555, 408] width 1061 height 13
click at [278, 468] on input "5" at bounding box center [271, 454] width 26 height 27
click at [278, 468] on input "4" at bounding box center [271, 454] width 26 height 27
type input "3"
click at [278, 468] on input "3" at bounding box center [271, 454] width 26 height 27
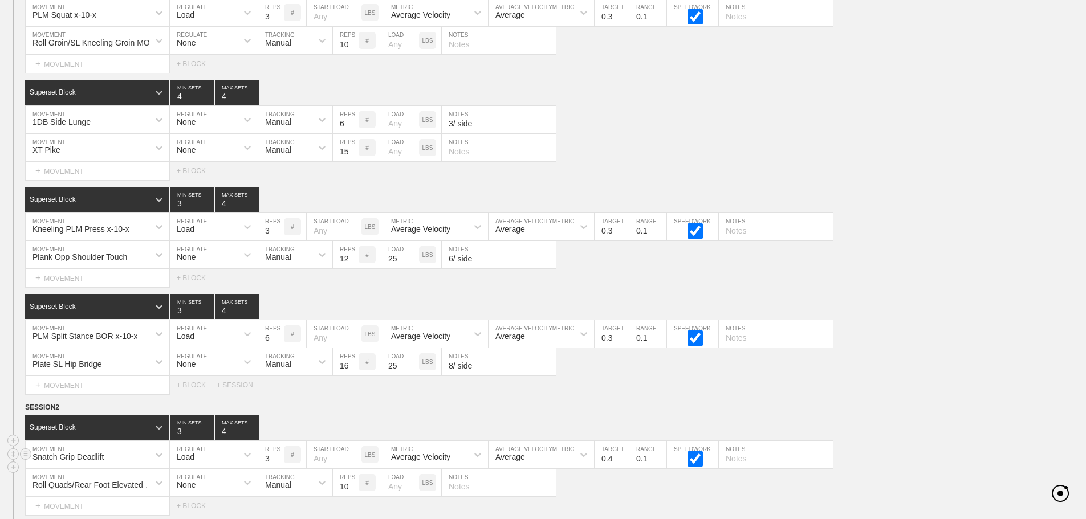
click at [622, 468] on input "0.4" at bounding box center [611, 454] width 34 height 27
type input "0.3"
click at [622, 468] on input "0.3" at bounding box center [611, 454] width 34 height 27
click at [627, 404] on div "WEEK 7 DUPLICATE DELETE SESSION 1 Superset Block 3 MIN SETS 4 MAX SETS DUPLICAT…" at bounding box center [543, 388] width 1086 height 898
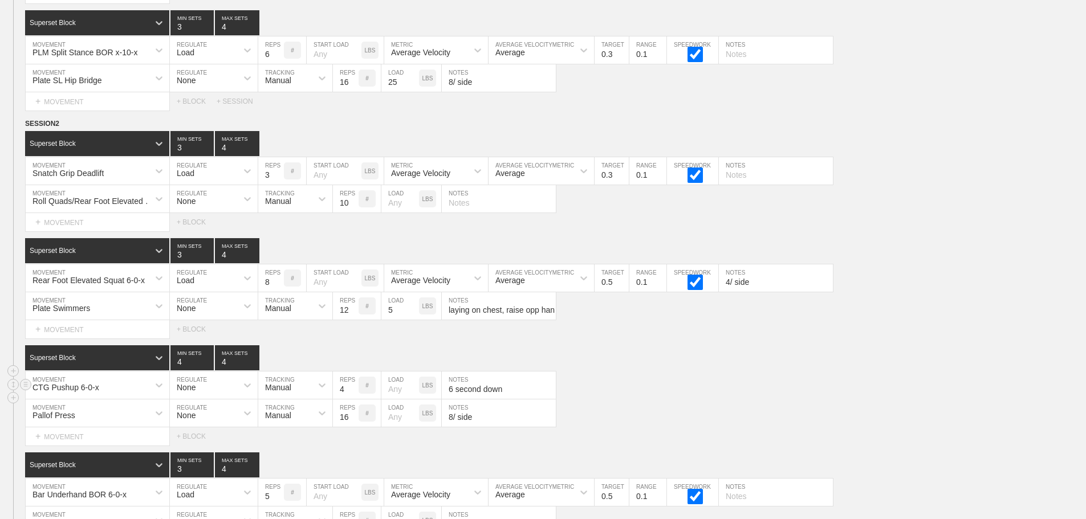
scroll to position [7804, 0]
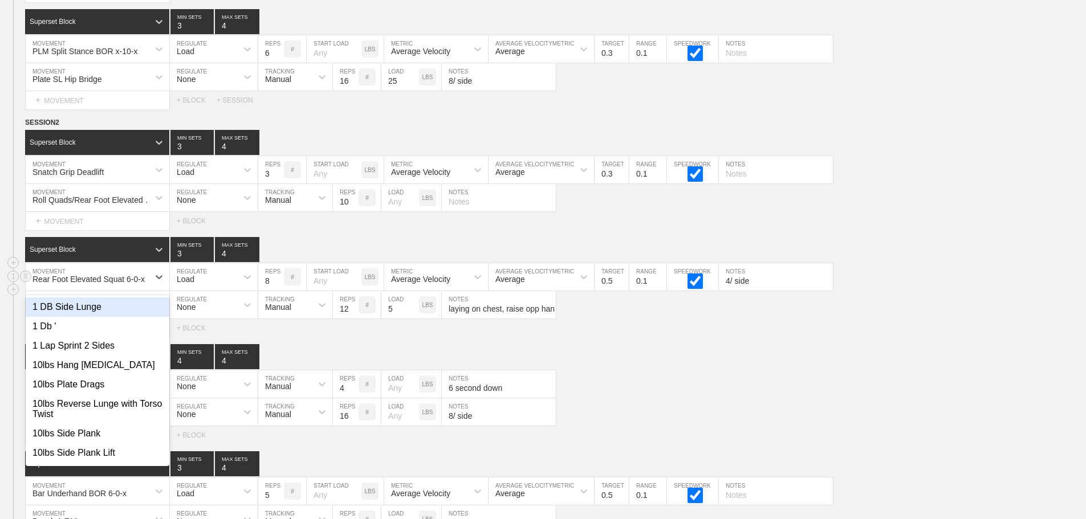
click at [147, 286] on div "Rear Foot Elevated Squat 6-0-x" at bounding box center [87, 276] width 123 height 19
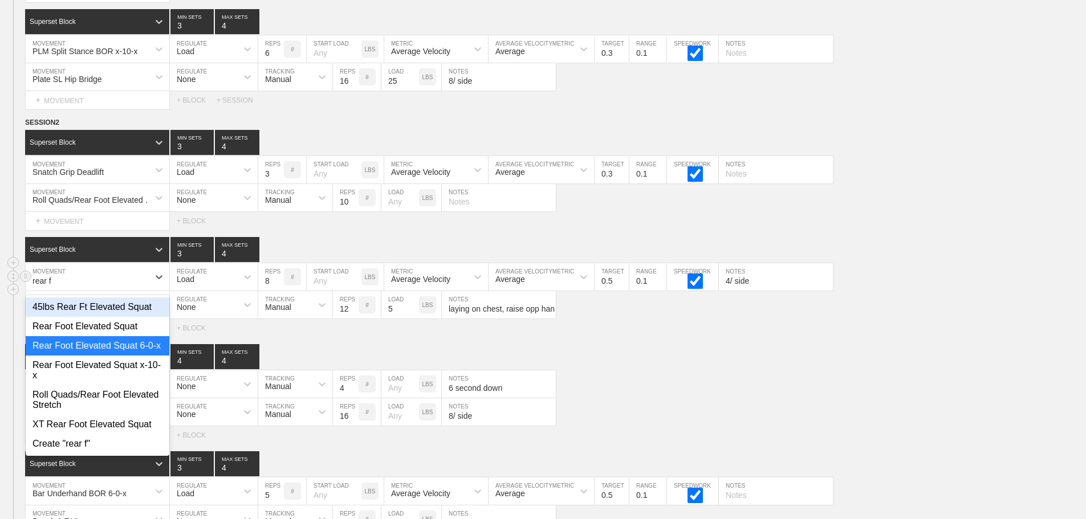
type input "rear fo"
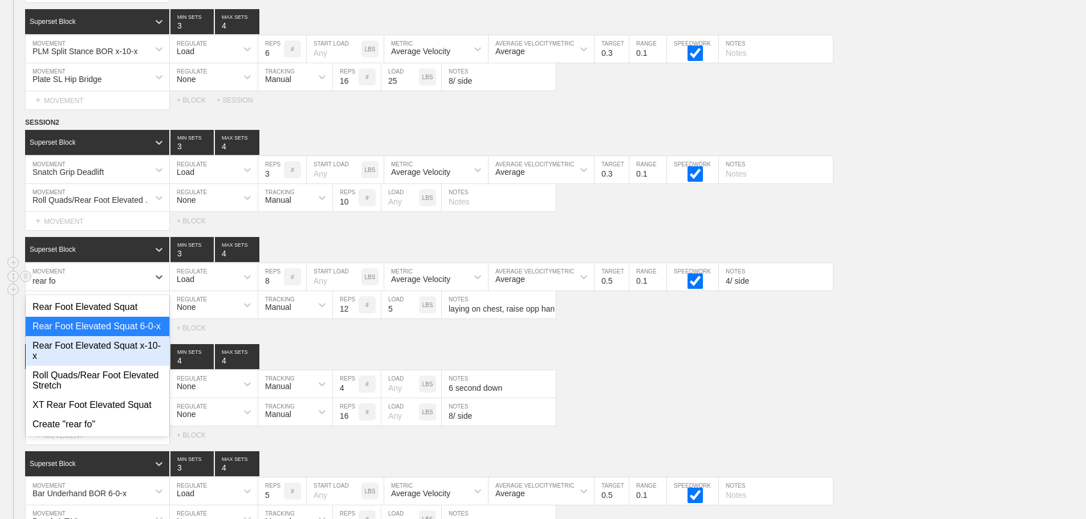
click at [142, 352] on div "Rear Foot Elevated Squat x-10-x" at bounding box center [98, 351] width 144 height 30
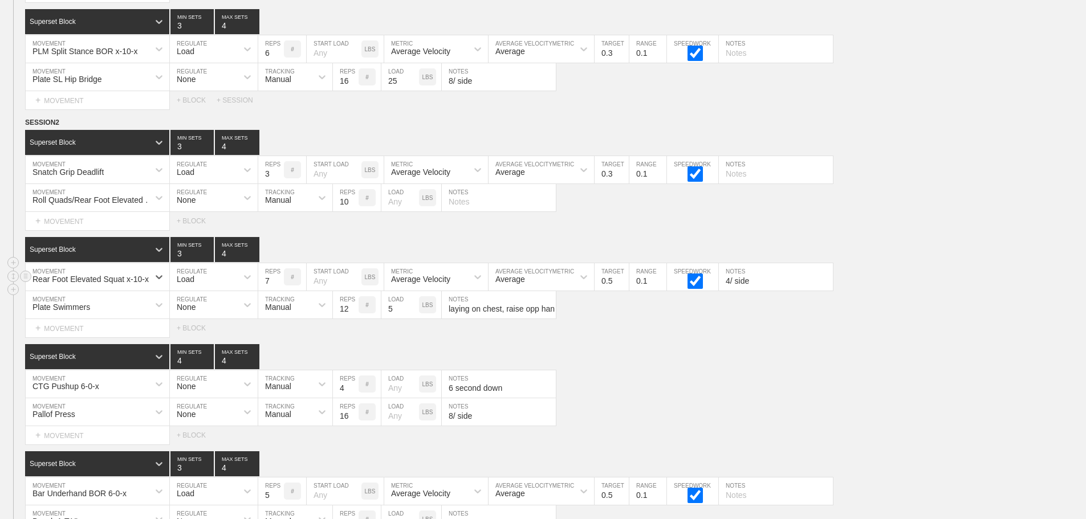
click at [277, 291] on input "7" at bounding box center [271, 276] width 26 height 27
type input "6"
click at [277, 291] on input "6" at bounding box center [271, 276] width 26 height 27
click at [622, 291] on input "0.4" at bounding box center [611, 276] width 34 height 27
type input "0.3"
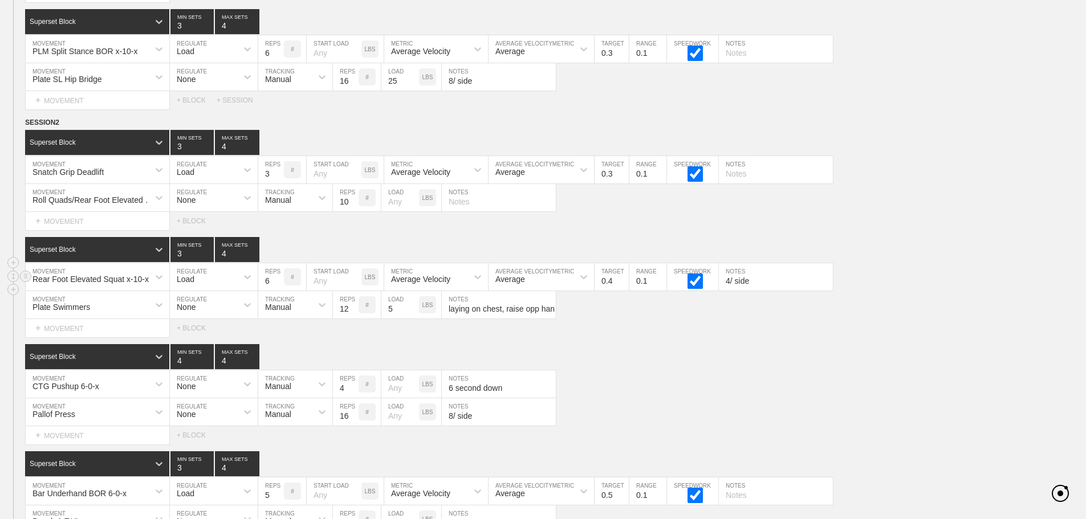
click at [622, 291] on input "0.3" at bounding box center [611, 276] width 34 height 27
click at [731, 290] on input "4/ side" at bounding box center [776, 276] width 114 height 27
click at [726, 288] on input "4/ side" at bounding box center [776, 276] width 114 height 27
click at [731, 289] on input "4/ side" at bounding box center [776, 276] width 114 height 27
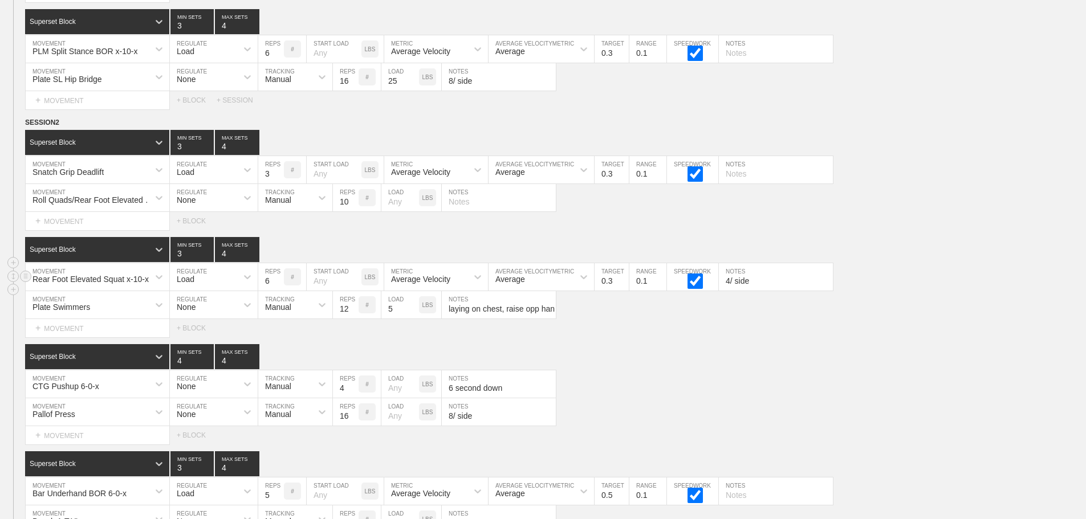
click at [731, 289] on input "4/ side" at bounding box center [776, 276] width 114 height 27
type input "3/side"
click at [627, 369] on div "Superset Block 4 MIN SETS 4 MAX SETS" at bounding box center [555, 356] width 1061 height 25
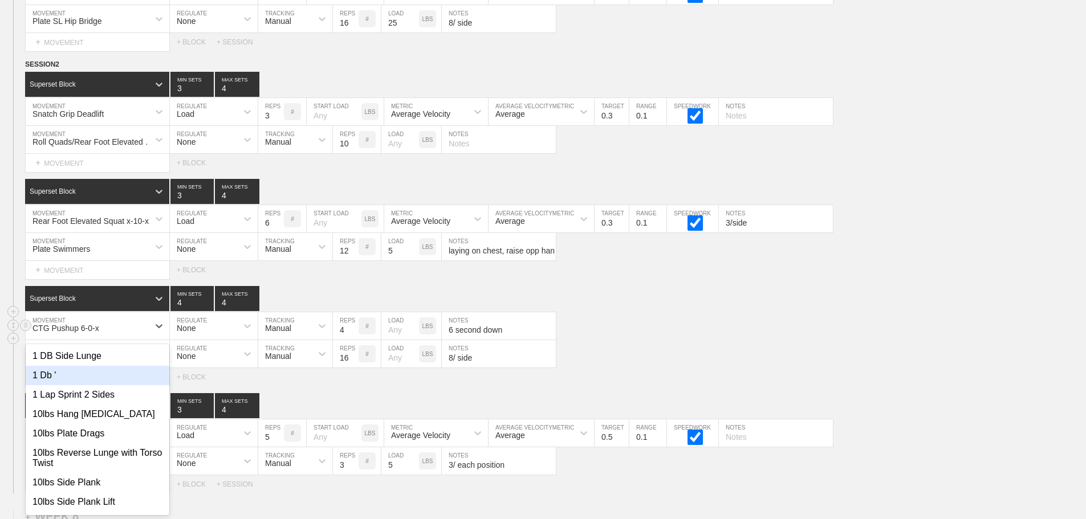
click at [141, 340] on div "option 1 Db ' focused, 2 of 801. 801 results available. Use Up and Down to choo…" at bounding box center [98, 325] width 144 height 27
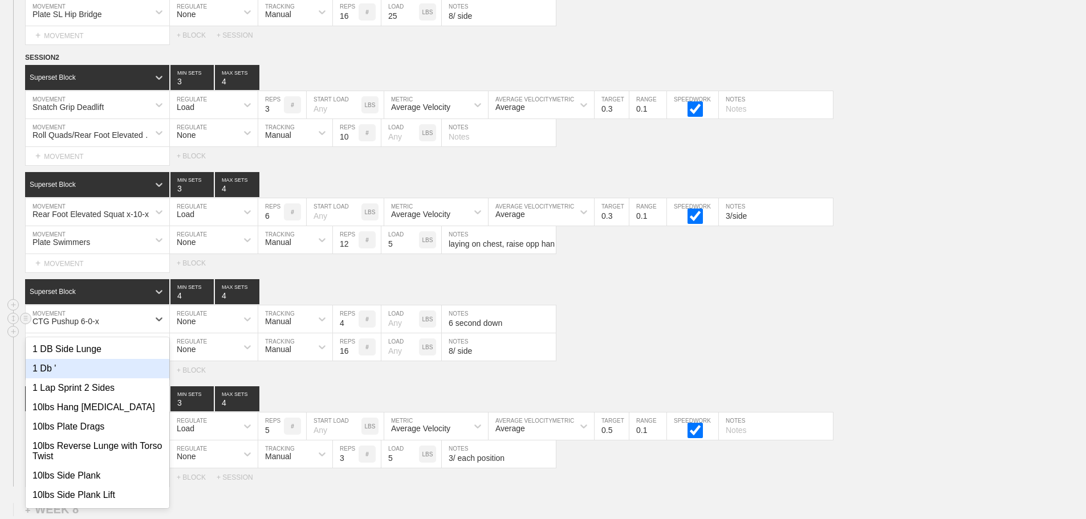
scroll to position [7871, 0]
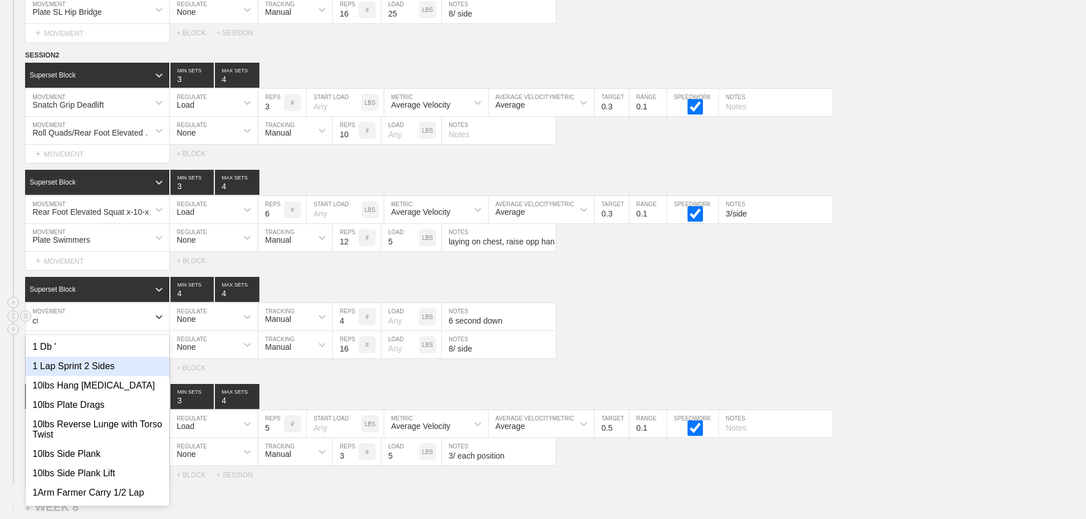
type input "ctg"
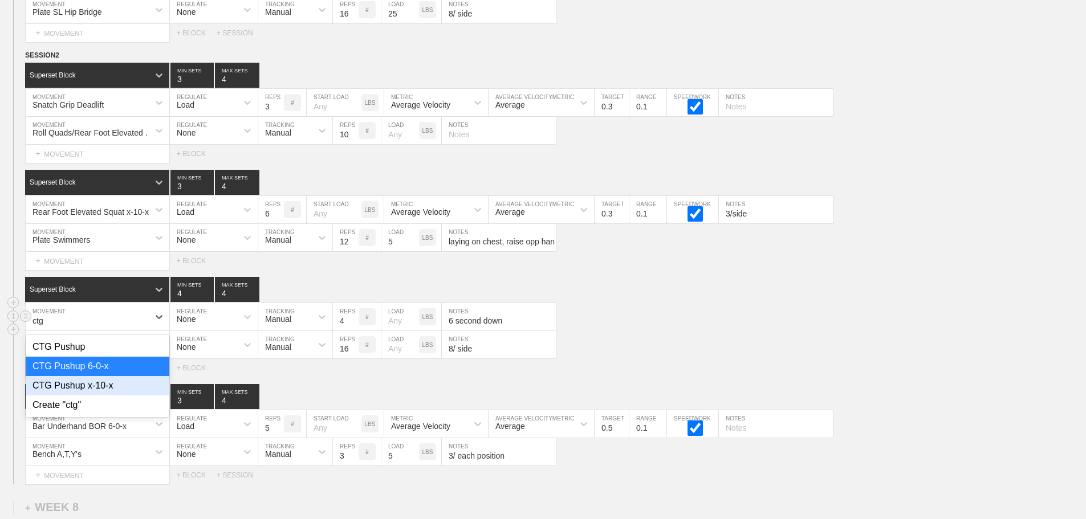
click at [109, 395] on div "CTG Pushup x-10-x" at bounding box center [98, 385] width 144 height 19
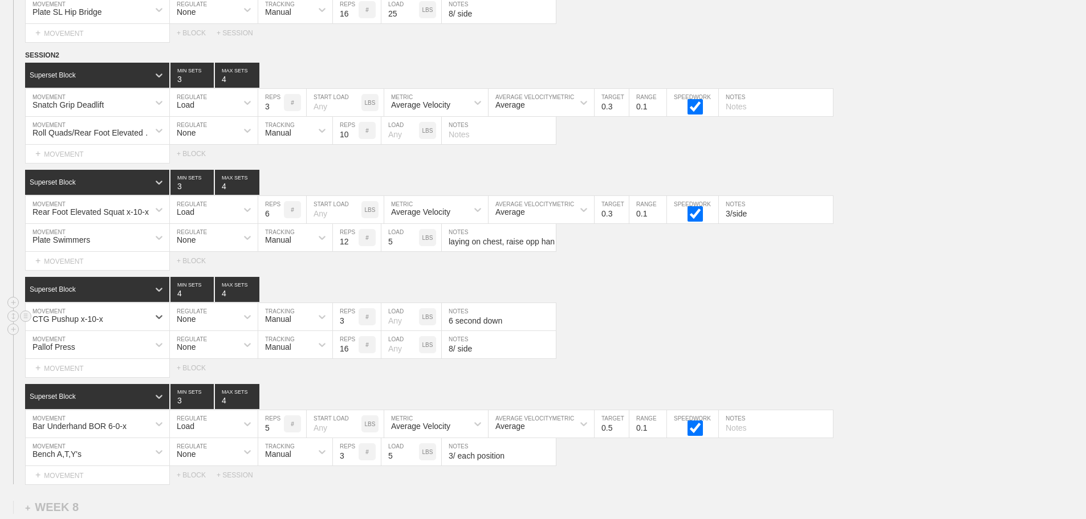
type input "3"
click at [354, 331] on input "3" at bounding box center [346, 316] width 26 height 27
type input "10 second hold at 90 degrees"
click at [739, 355] on div "Pallof Press MOVEMENT None REGULATE Manual TRACKING 16 REPS # LOAD LBS 8/ side …" at bounding box center [543, 345] width 1086 height 28
click at [159, 434] on div "option 10lbs Hang [MEDICAL_DATA] focused, 4 of 801. 801 results available. Use …" at bounding box center [98, 423] width 144 height 27
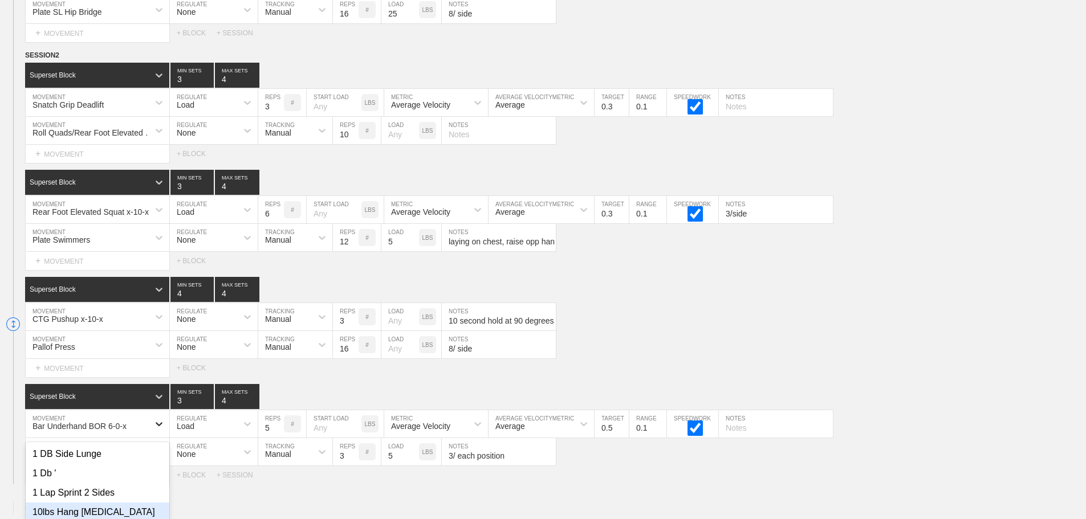
scroll to position [7978, 0]
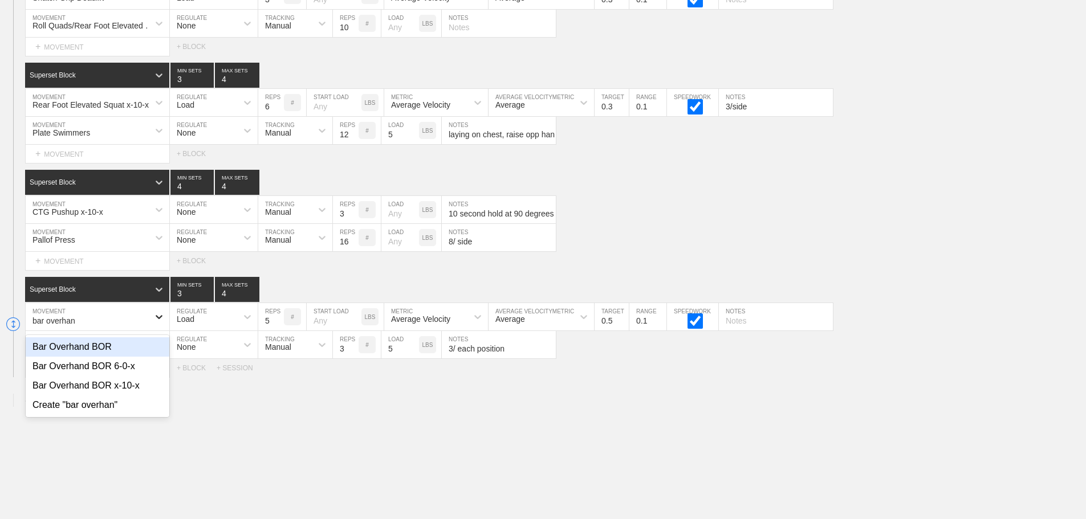
type input "bar overhand"
click at [135, 394] on div "Bar Overhand BOR x-10-x" at bounding box center [98, 385] width 144 height 19
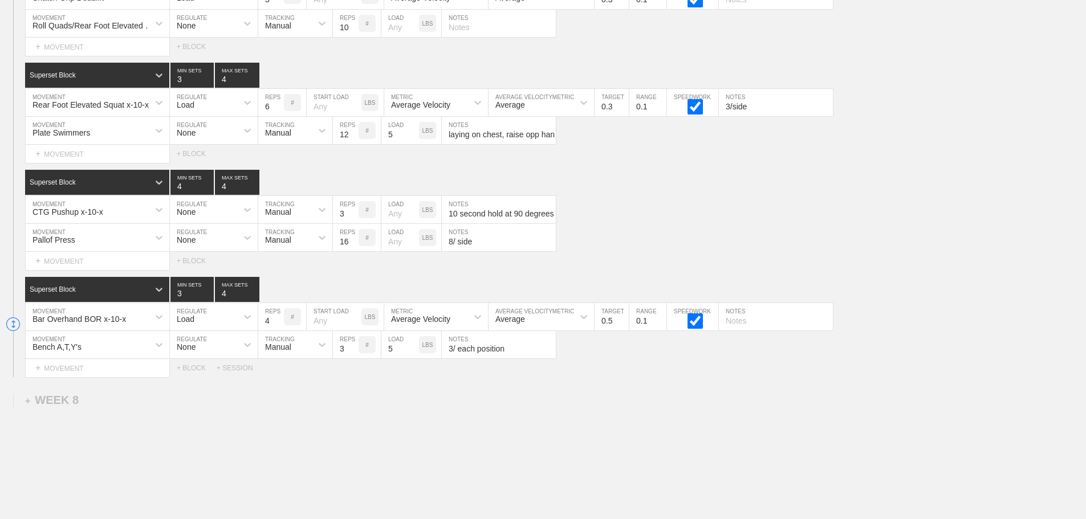
click at [276, 331] on input "4" at bounding box center [271, 316] width 26 height 27
type input "3"
click at [276, 331] on input "3" at bounding box center [271, 316] width 26 height 27
click at [624, 331] on input "0.4" at bounding box center [611, 316] width 34 height 27
type input "0.3"
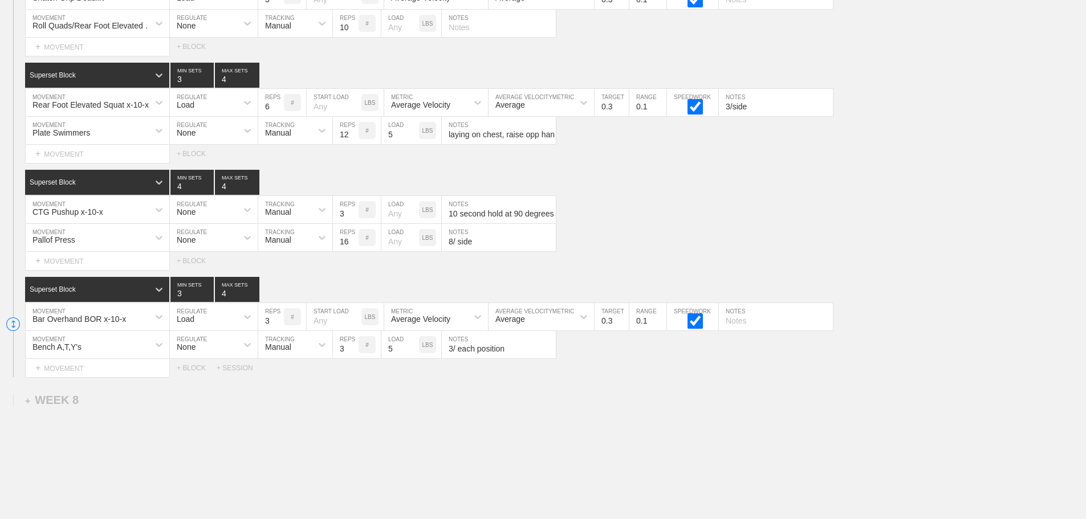
click at [624, 331] on input "0.3" at bounding box center [611, 316] width 34 height 27
drag, startPoint x: 662, startPoint y: 380, endPoint x: 639, endPoint y: 384, distance: 23.7
click at [662, 377] on div "Select... MOVEMENT + MOVEMENT + BLOCK + SESSION" at bounding box center [543, 368] width 1086 height 18
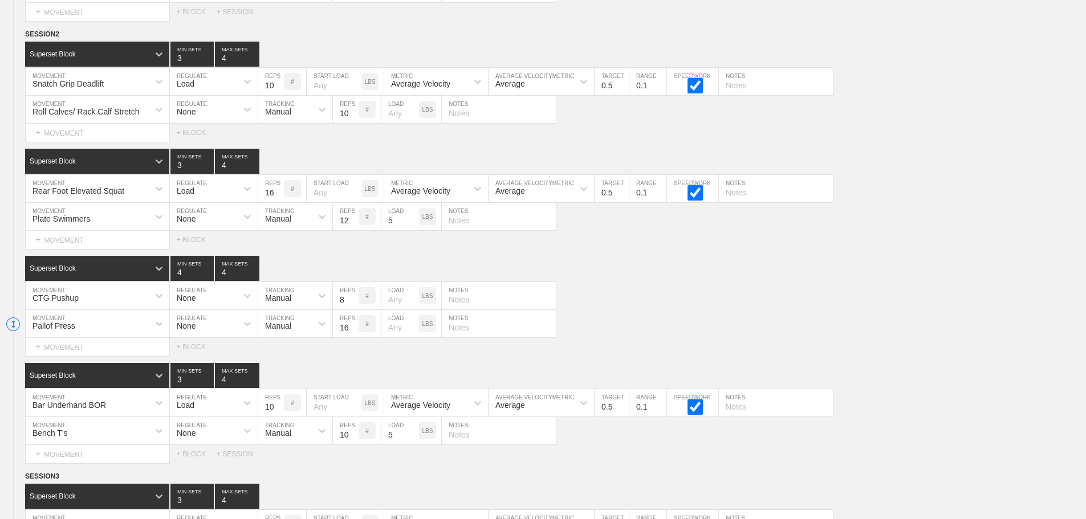
scroll to position [0, 0]
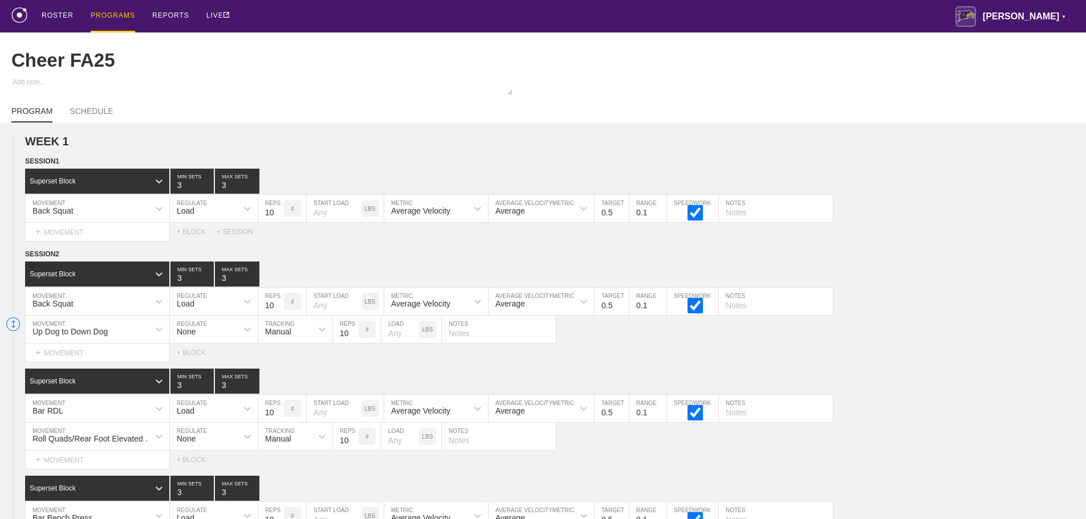
click at [111, 13] on div "PROGRAMS" at bounding box center [113, 16] width 44 height 32
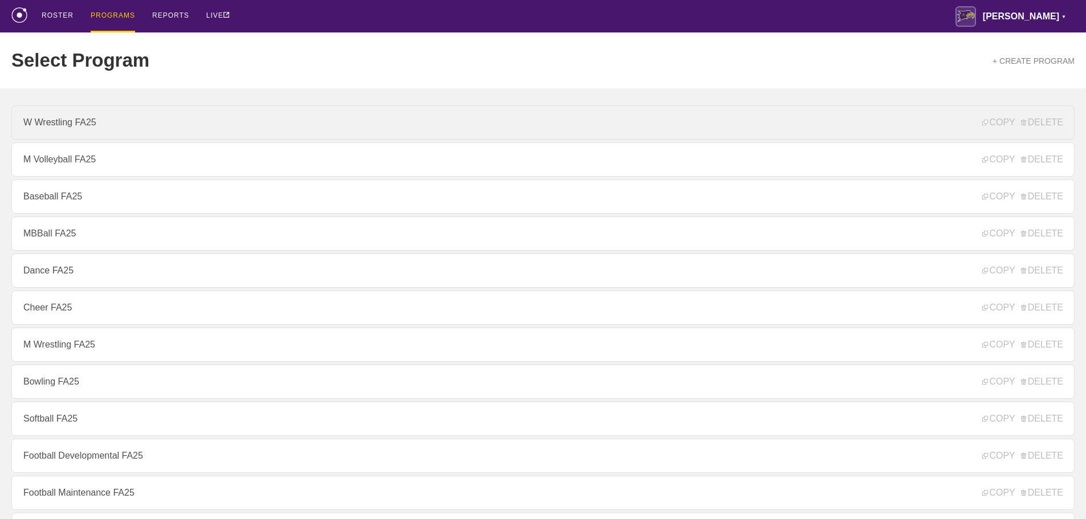
click at [84, 127] on link "W Wrestling FA25" at bounding box center [542, 122] width 1063 height 34
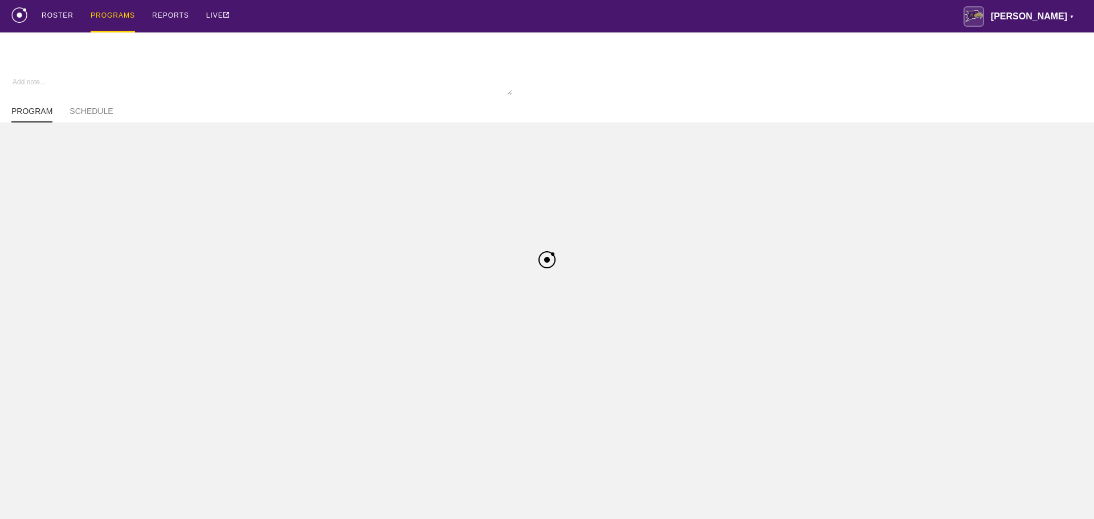
type textarea "x"
type input "W Wrestling FA25"
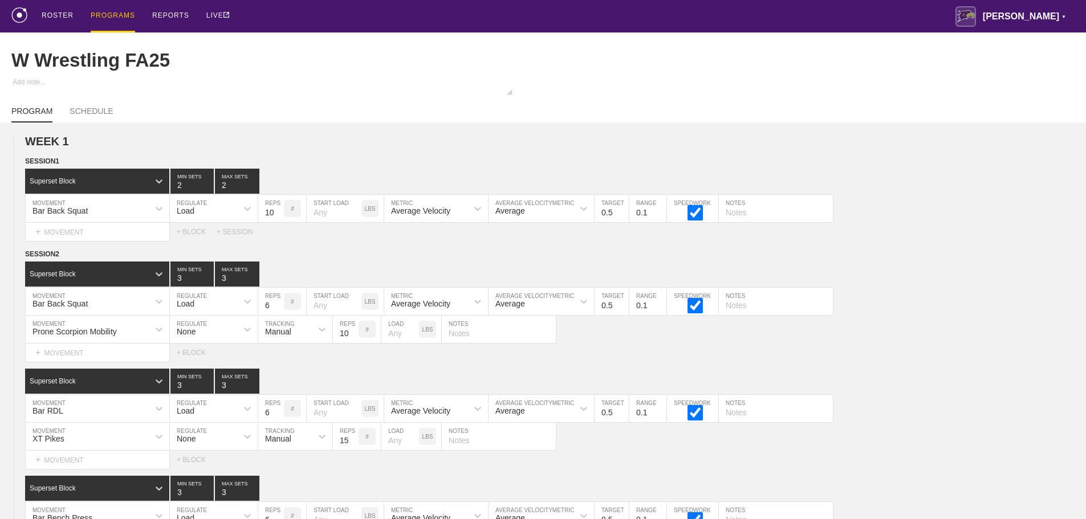
click at [347, 19] on div "ROSTER PROGRAMS REPORTS LIVE [PERSON_NAME] ▼ [PERSON_NAME][EMAIL_ADDRESS][PERSO…" at bounding box center [542, 16] width 1063 height 32
click at [284, 22] on div "ROSTER PROGRAMS REPORTS LIVE [PERSON_NAME] ▼ [PERSON_NAME][EMAIL_ADDRESS][PERSO…" at bounding box center [542, 16] width 1063 height 32
click at [109, 16] on div "PROGRAMS" at bounding box center [113, 16] width 44 height 32
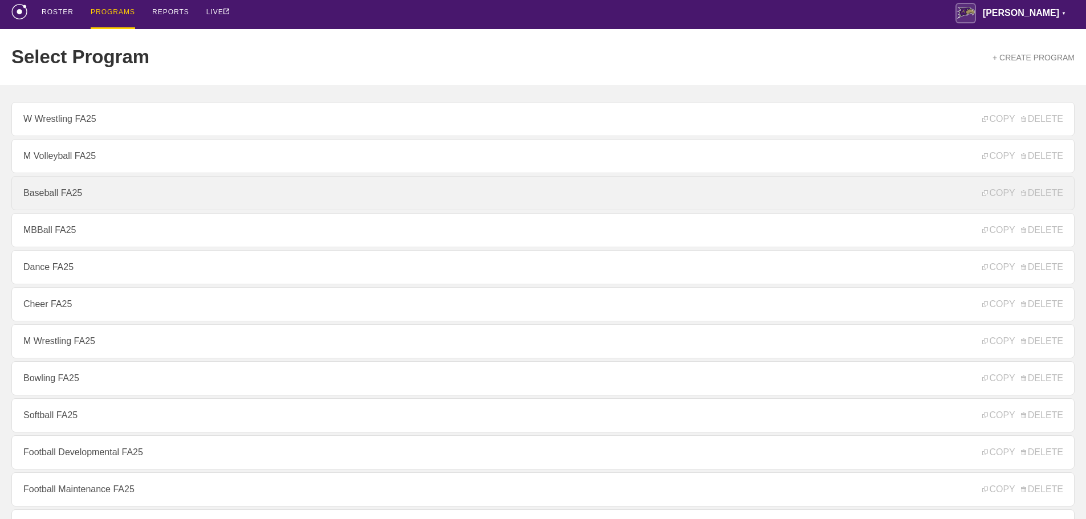
scroll to position [171, 0]
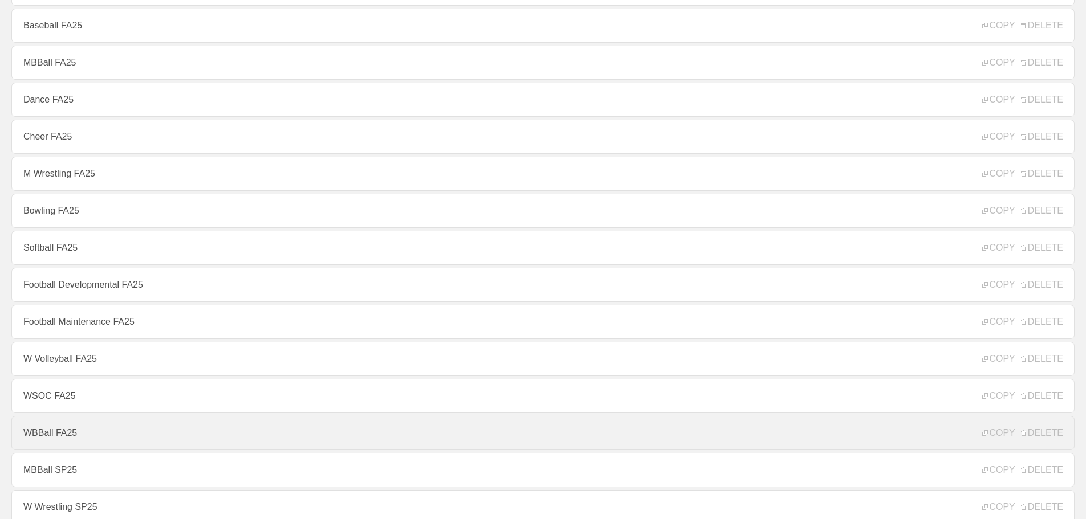
click at [60, 438] on link "WBBall FA25" at bounding box center [542, 433] width 1063 height 34
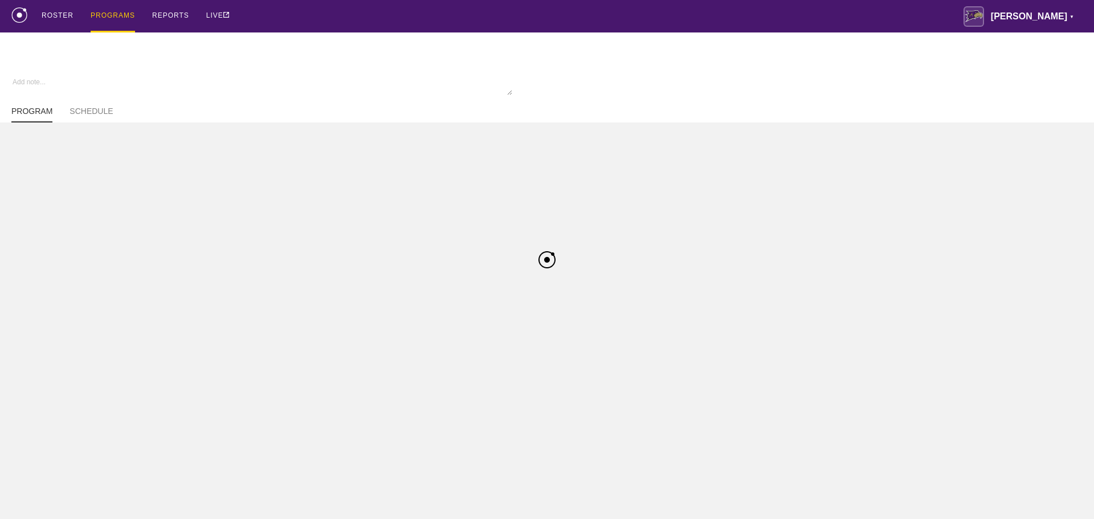
type textarea "x"
type input "WBBall FA25"
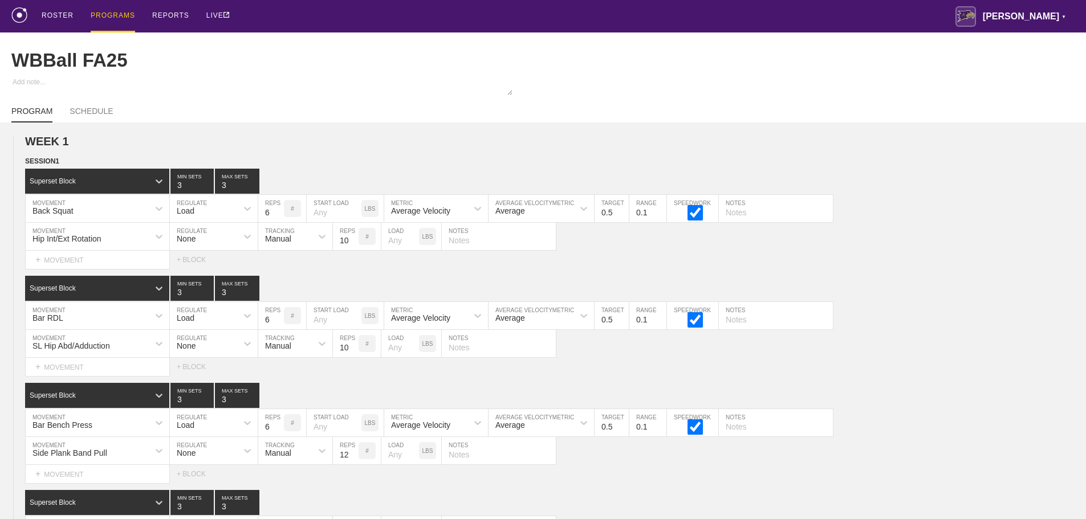
click at [816, 12] on div "ROSTER PROGRAMS REPORTS LIVE [PERSON_NAME] ▼ [PERSON_NAME][EMAIL_ADDRESS][PERSO…" at bounding box center [542, 16] width 1063 height 32
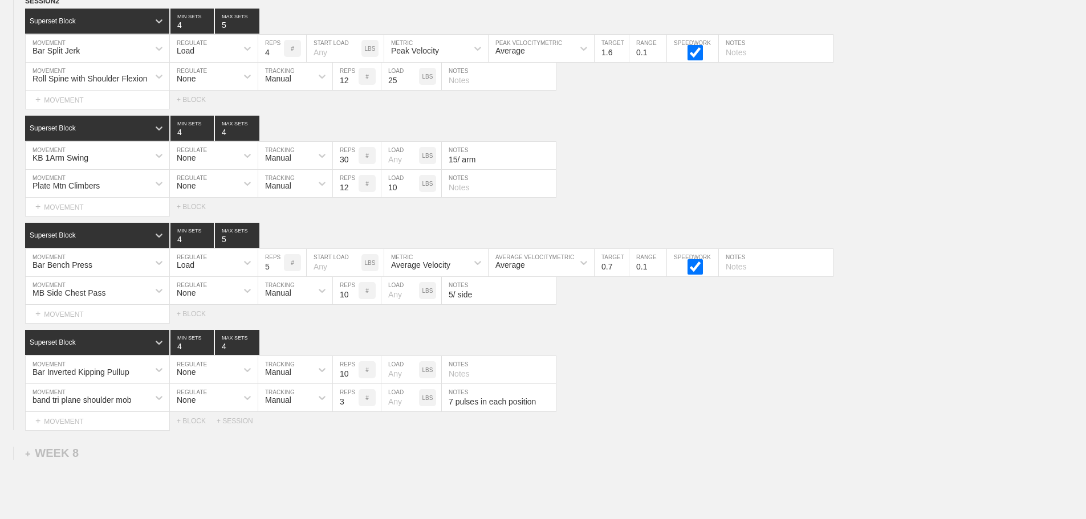
scroll to position [9047, 0]
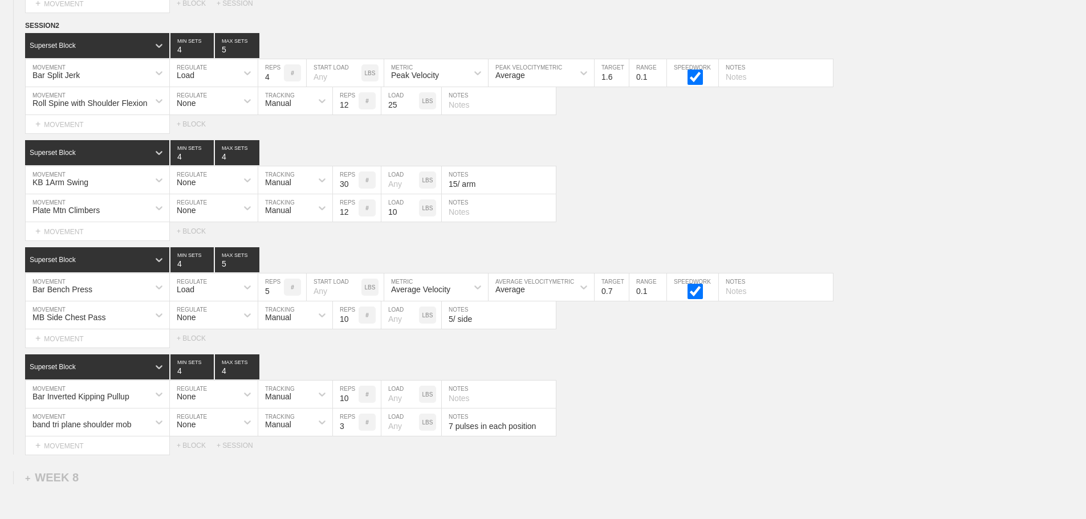
scroll to position [8876, 0]
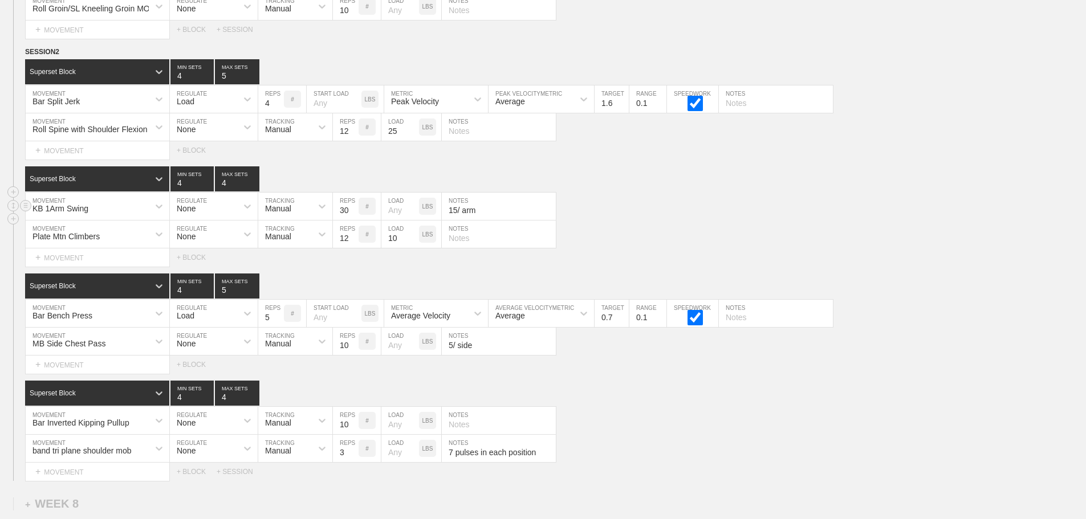
click at [679, 218] on div "KB 1Arm Swing MOVEMENT None REGULATE Manual TRACKING 30 REPS # LOAD LBS 15/ arm…" at bounding box center [543, 207] width 1086 height 28
click at [767, 221] on div "KB 1Arm Swing MOVEMENT None REGULATE Manual TRACKING 30 REPS # LOAD LBS 15/ arm…" at bounding box center [543, 207] width 1086 height 28
drag, startPoint x: 785, startPoint y: 180, endPoint x: 763, endPoint y: 190, distance: 24.0
click at [784, 180] on div "Superset Block 4 MIN SETS 4 MAX SETS" at bounding box center [555, 178] width 1061 height 25
click at [107, 107] on div "Bar Split Jerk" at bounding box center [87, 98] width 123 height 19
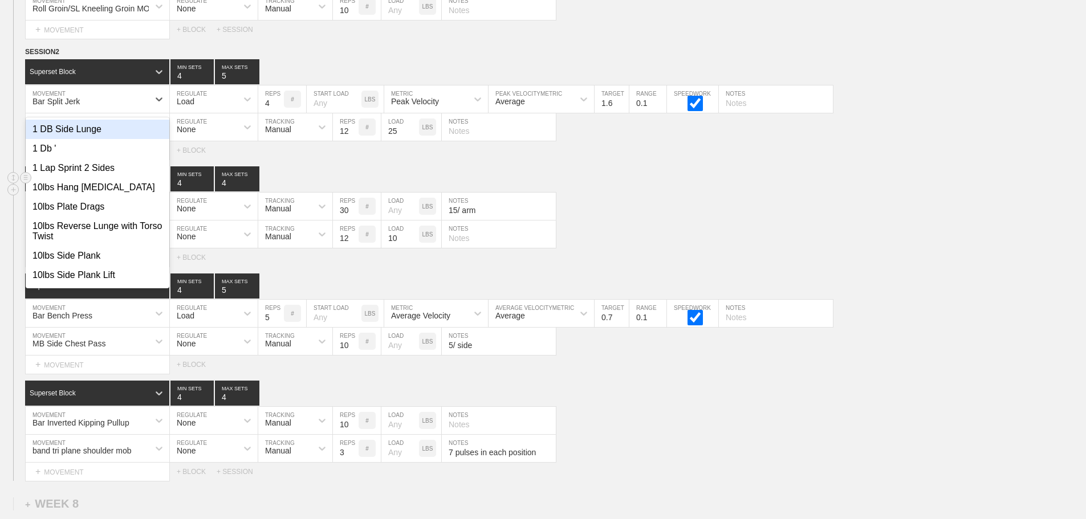
click at [649, 191] on div "Superset Block 4 MIN SETS 4 MAX SETS" at bounding box center [555, 178] width 1061 height 25
click at [134, 107] on div "Bar Split Jerk" at bounding box center [87, 98] width 123 height 19
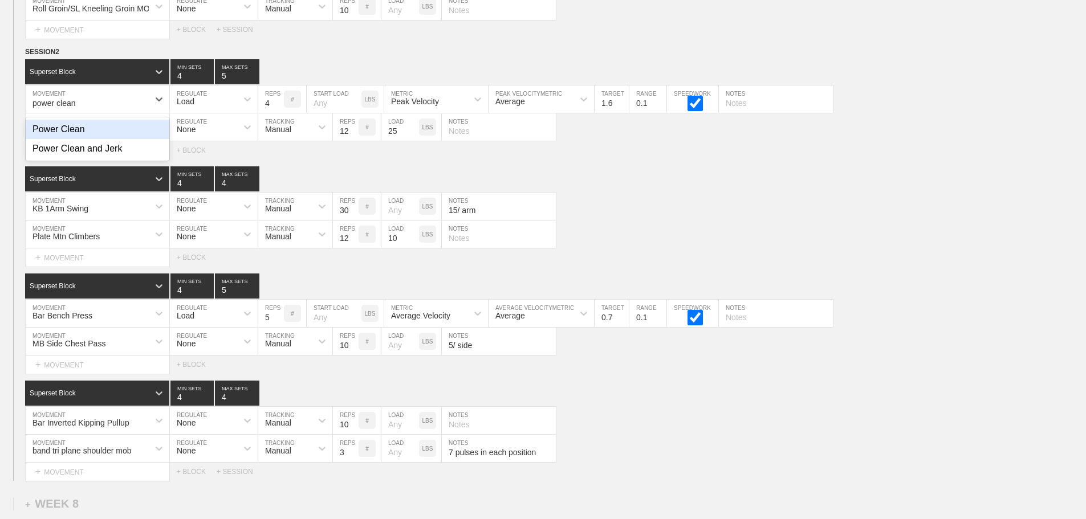
type input "power clean"
click at [646, 160] on div "Select... MOVEMENT + MOVEMENT + BLOCK" at bounding box center [543, 150] width 1086 height 18
click at [768, 262] on div "Select... MOVEMENT + MOVEMENT + BLOCK" at bounding box center [543, 257] width 1086 height 18
click at [111, 109] on div "Bar Split Jerk" at bounding box center [87, 98] width 123 height 19
type input "power clean"
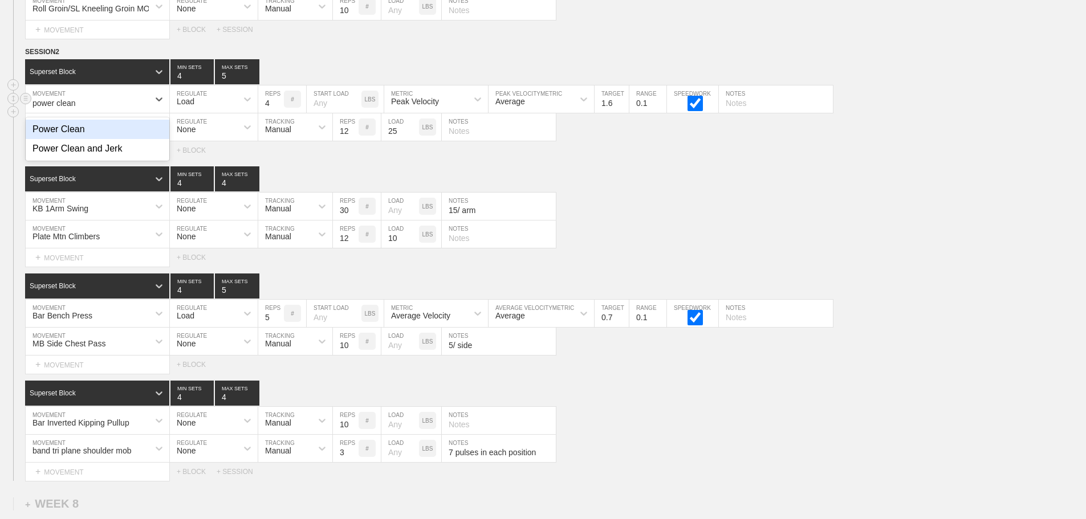
click at [83, 137] on div "Power Clean" at bounding box center [98, 129] width 144 height 19
click at [649, 401] on div "Superset Block 4 MIN SETS 4 MAX SETS" at bounding box center [555, 393] width 1061 height 25
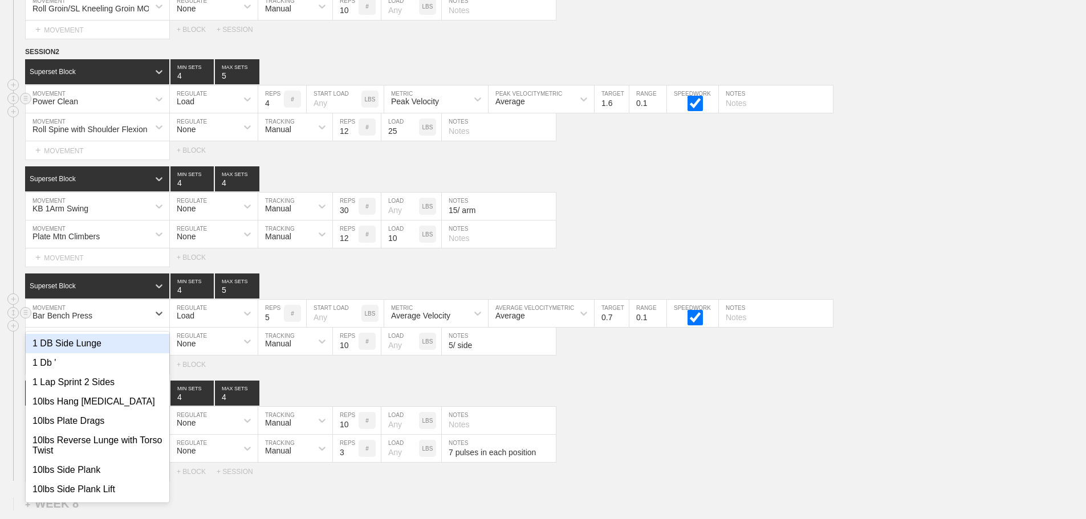
click at [142, 323] on div "Bar Bench Press" at bounding box center [87, 313] width 123 height 19
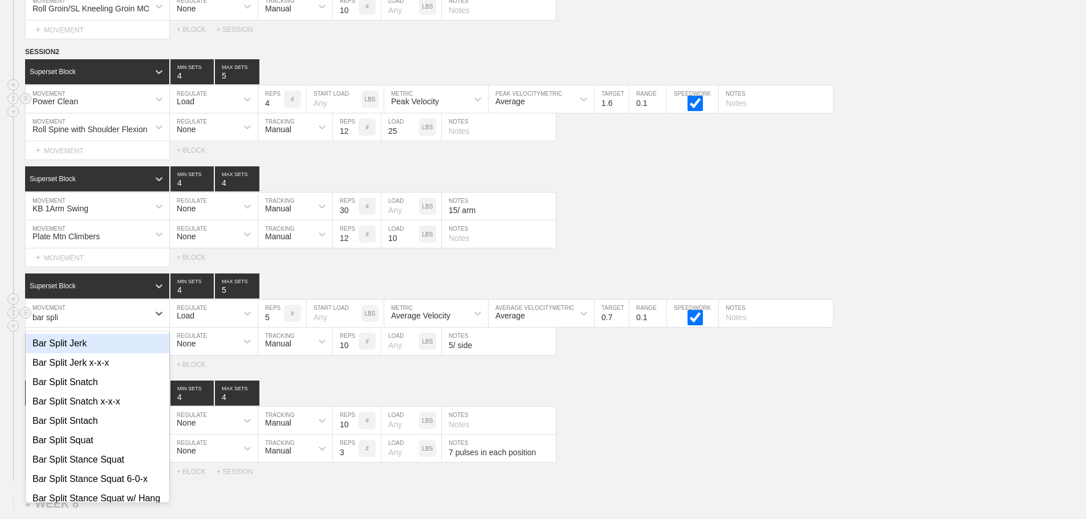
type input "bar split"
click at [81, 353] on div "Bar Split Jerk" at bounding box center [98, 343] width 144 height 19
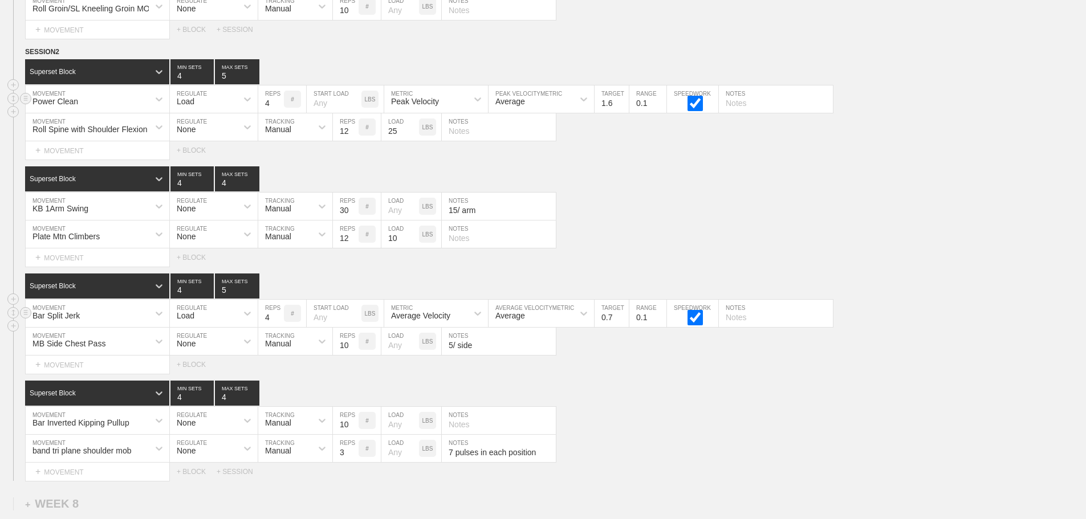
type input "4"
click at [279, 327] on input "4" at bounding box center [271, 313] width 26 height 27
click at [442, 316] on div "Average Velocity" at bounding box center [425, 313] width 83 height 19
click at [424, 371] on div "Peak Velocity" at bounding box center [436, 362] width 104 height 19
click at [623, 324] on input "0.8" at bounding box center [611, 313] width 34 height 27
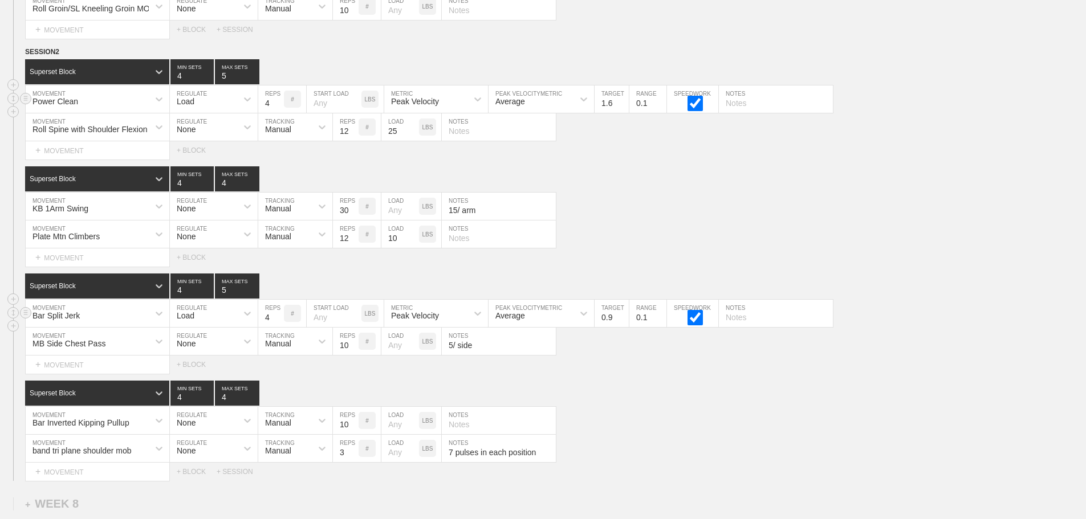
click at [623, 324] on input "0.9" at bounding box center [611, 313] width 34 height 27
click at [623, 324] on input "1" at bounding box center [611, 313] width 34 height 27
click at [623, 324] on input "1.1" at bounding box center [611, 313] width 34 height 27
click at [623, 324] on input "1.2" at bounding box center [611, 313] width 34 height 27
click at [623, 324] on input "1.3" at bounding box center [611, 313] width 34 height 27
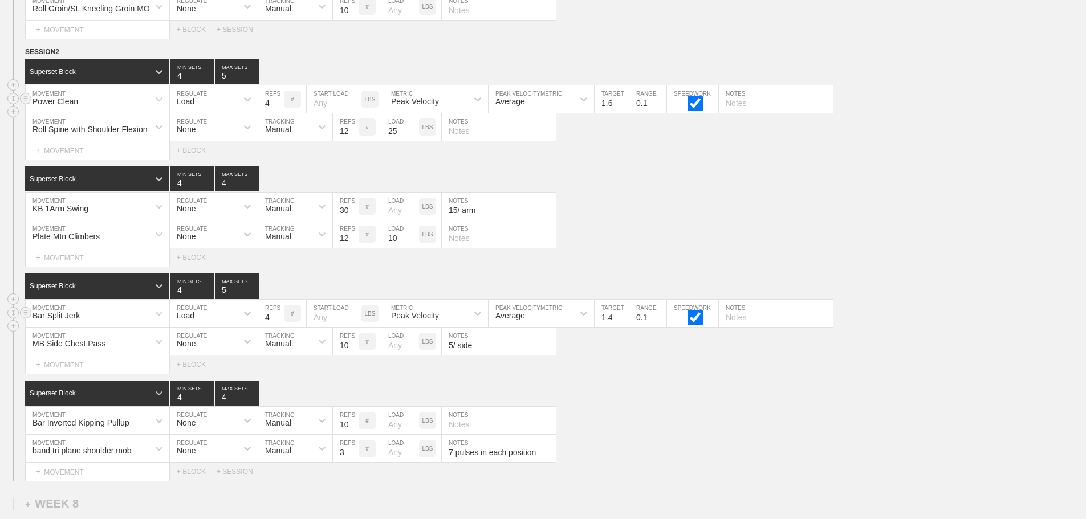
click at [623, 324] on input "1.4" at bounding box center [611, 313] width 34 height 27
click at [623, 324] on input "1.5" at bounding box center [611, 313] width 34 height 27
type input "1.6"
click at [623, 324] on input "1.6" at bounding box center [611, 313] width 34 height 27
click at [628, 350] on div "MB Side Chest Pass MOVEMENT None REGULATE Manual TRACKING 10 REPS # LOAD LBS 5/…" at bounding box center [543, 342] width 1086 height 28
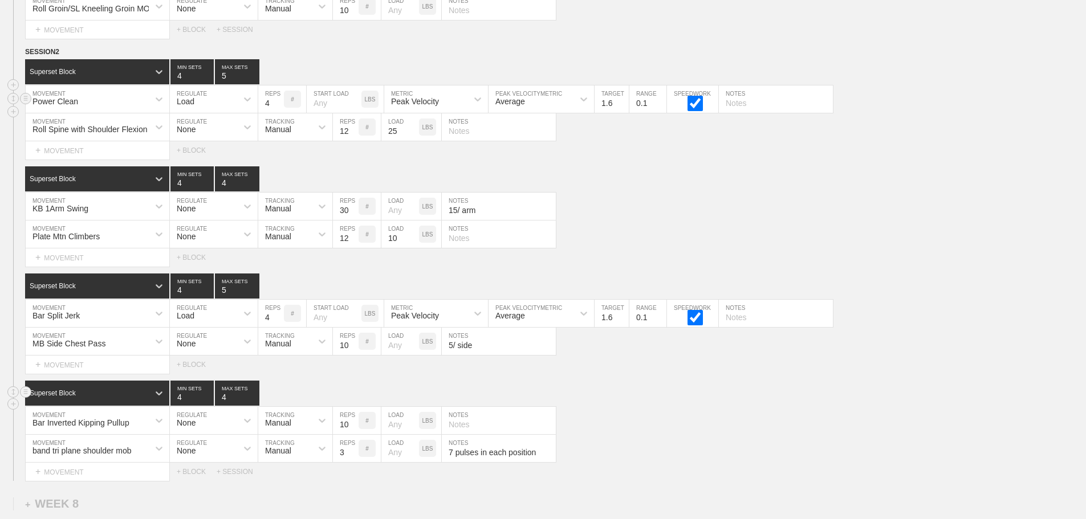
click at [663, 395] on div "Superset Block 4 MIN SETS 4 MAX SETS" at bounding box center [555, 393] width 1061 height 25
click at [942, 288] on div "Superset Block 4 MIN SETS 5 MAX SETS" at bounding box center [555, 286] width 1061 height 25
click at [658, 421] on div "Bar Inverted Kipping Pullup MOVEMENT None REGULATE Manual TRACKING 10 REPS # LO…" at bounding box center [543, 421] width 1086 height 28
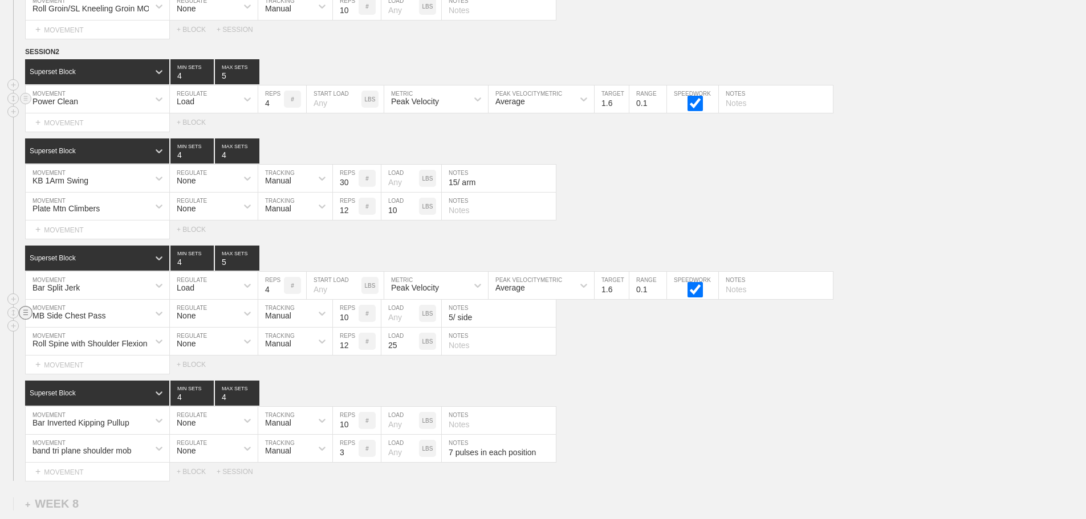
click at [26, 315] on line at bounding box center [25, 315] width 5 height 0
click at [71, 344] on div "DELETE" at bounding box center [79, 344] width 91 height 17
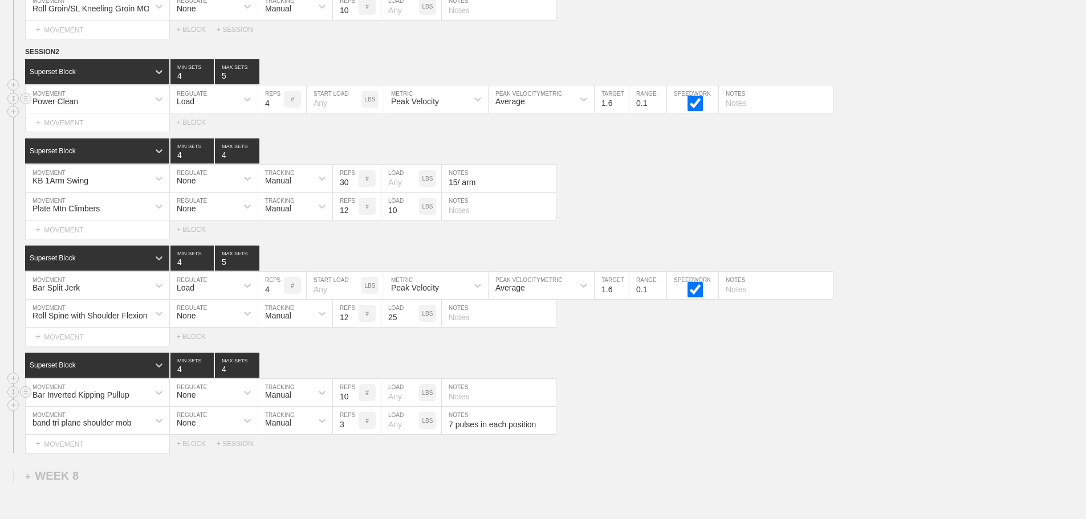
click at [678, 392] on div "Bar Inverted Kipping Pullup MOVEMENT None REGULATE Manual TRACKING 10 REPS # LO…" at bounding box center [543, 393] width 1086 height 28
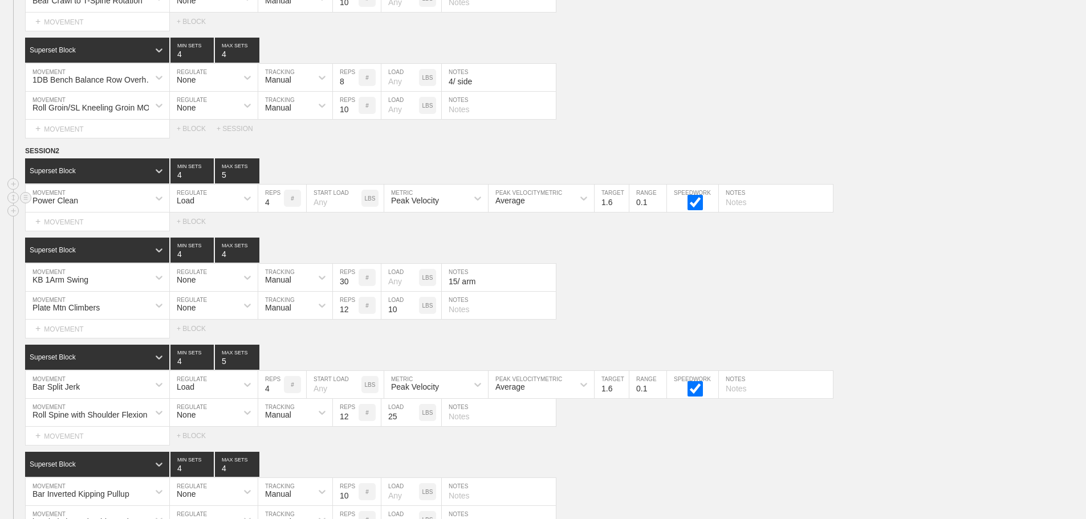
scroll to position [8762, 0]
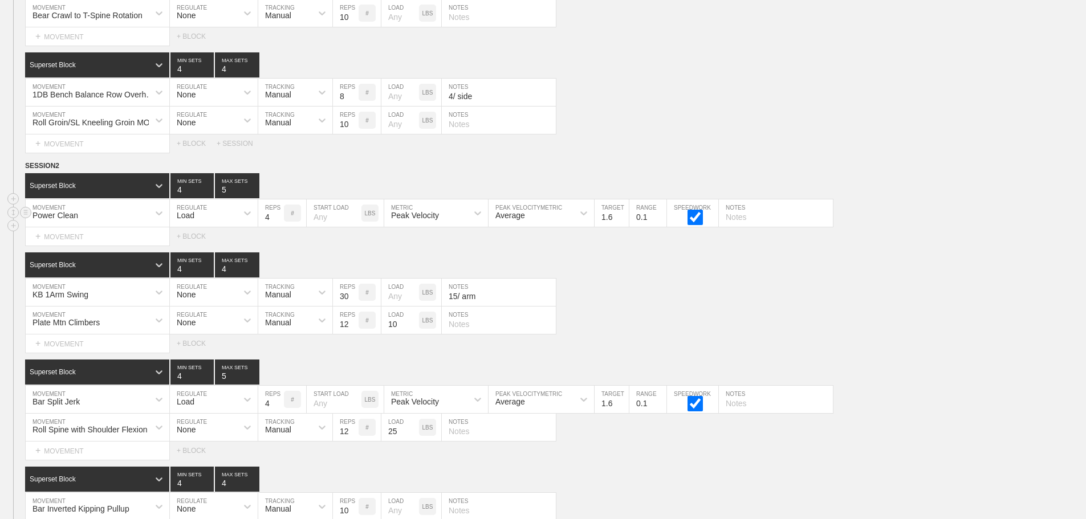
click at [635, 149] on div "Select... MOVEMENT + MOVEMENT + BLOCK + SESSION" at bounding box center [543, 144] width 1086 height 18
click at [98, 246] on div "+ MOVEMENT" at bounding box center [97, 236] width 145 height 19
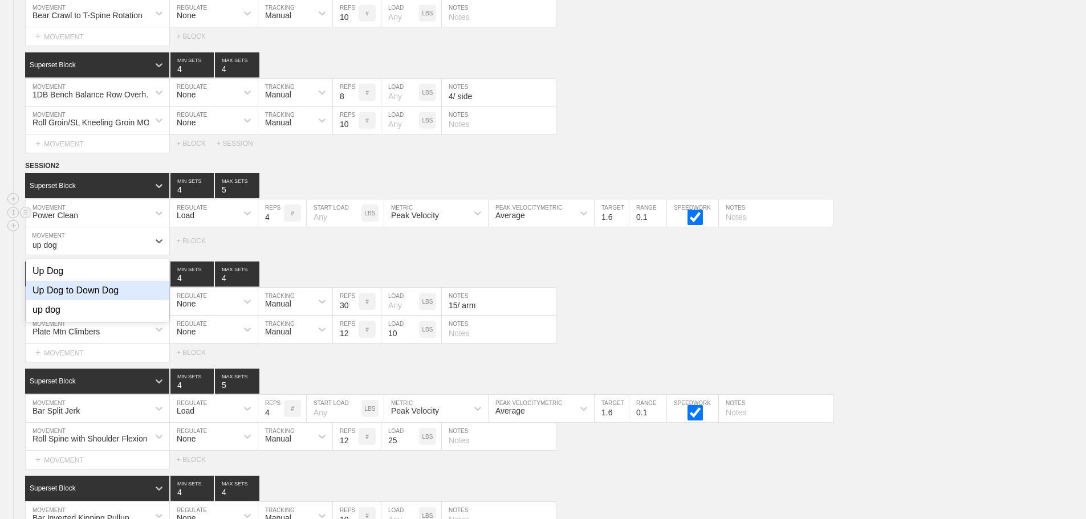
click at [111, 300] on div "Up Dog to Down Dog" at bounding box center [98, 290] width 144 height 19
type input "up dog"
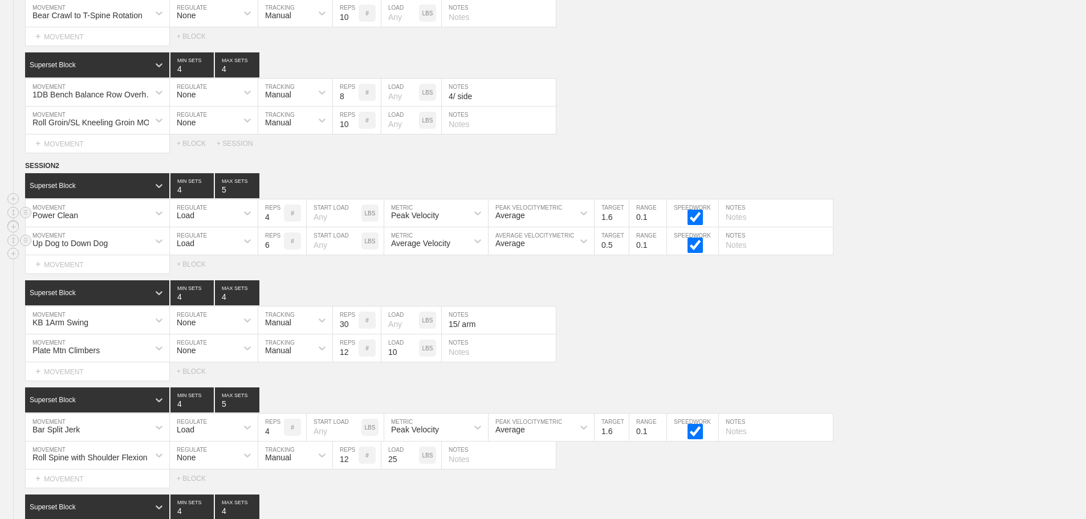
click at [199, 246] on div "Load" at bounding box center [203, 240] width 67 height 19
drag, startPoint x: 194, startPoint y: 280, endPoint x: 243, endPoint y: 272, distance: 49.6
click at [194, 280] on div "None" at bounding box center [214, 271] width 88 height 19
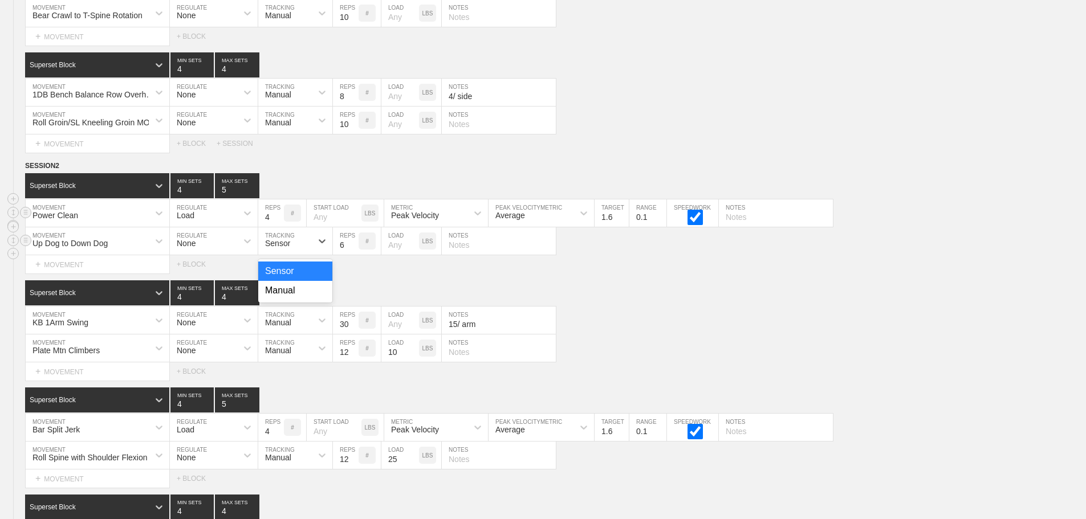
click at [288, 248] on div "Sensor" at bounding box center [277, 243] width 25 height 9
click at [287, 296] on div "Manual" at bounding box center [295, 290] width 74 height 19
click at [353, 250] on input "7" at bounding box center [346, 240] width 26 height 27
click at [353, 250] on input "8" at bounding box center [346, 240] width 26 height 27
click at [353, 250] on input "9" at bounding box center [346, 240] width 26 height 27
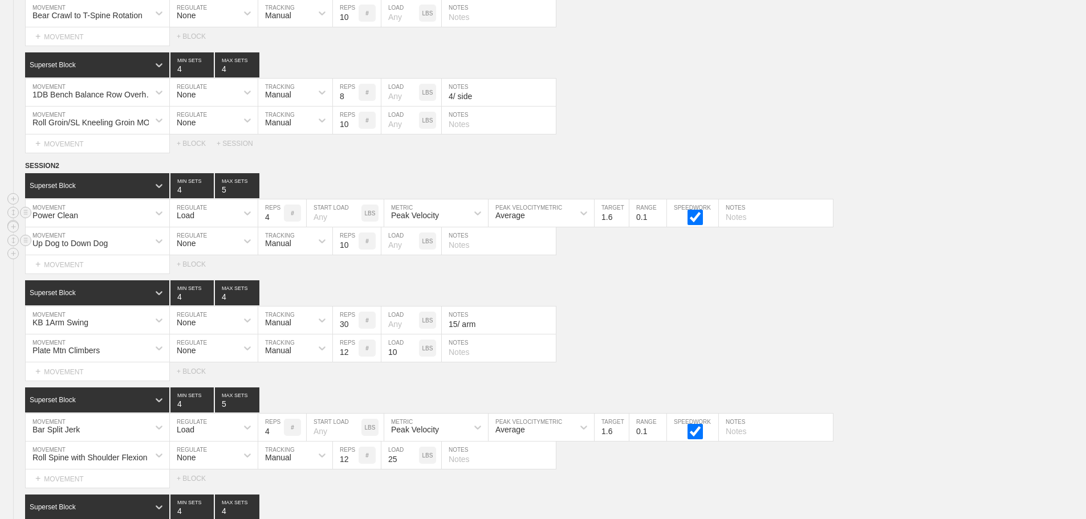
type input "10"
click at [353, 250] on input "10" at bounding box center [346, 240] width 26 height 27
click at [699, 294] on div "Superset Block 4 MIN SETS 4 MAX SETS" at bounding box center [555, 292] width 1061 height 25
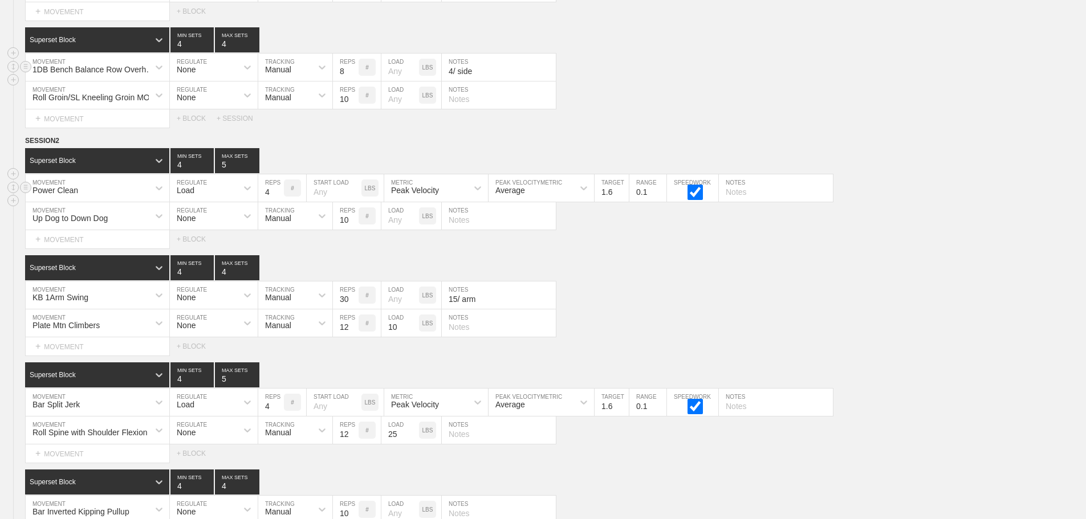
scroll to position [8933, 0]
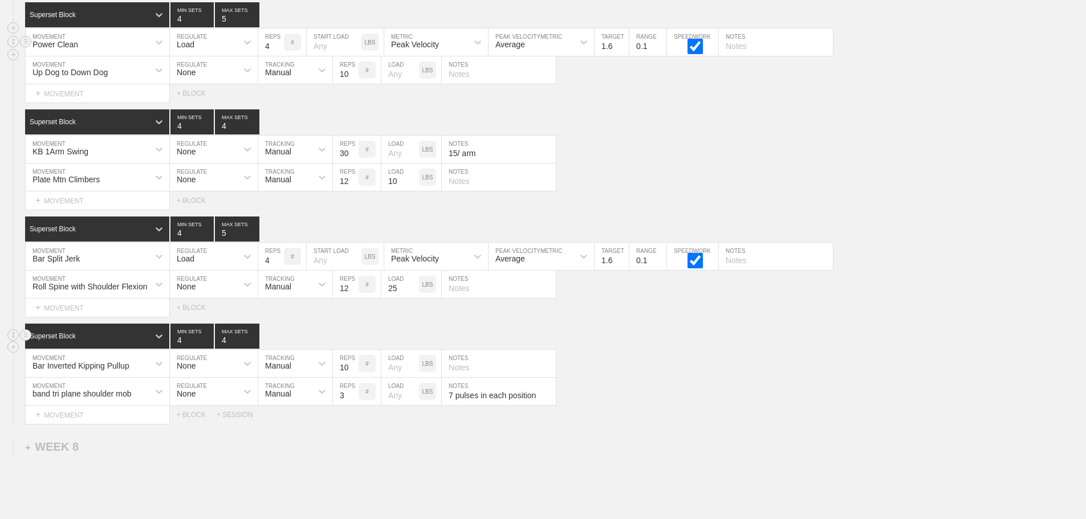
click at [655, 349] on div "Superset Block 4 MIN SETS 4 MAX SETS" at bounding box center [555, 336] width 1061 height 25
click at [680, 364] on div "Bar Inverted Kipping Pullup MOVEMENT None REGULATE Manual TRACKING 10 REPS # LO…" at bounding box center [543, 364] width 1086 height 28
drag, startPoint x: 613, startPoint y: 204, endPoint x: 608, endPoint y: 209, distance: 6.4
click at [608, 209] on div "Select... MOVEMENT + MOVEMENT + BLOCK" at bounding box center [543, 200] width 1086 height 18
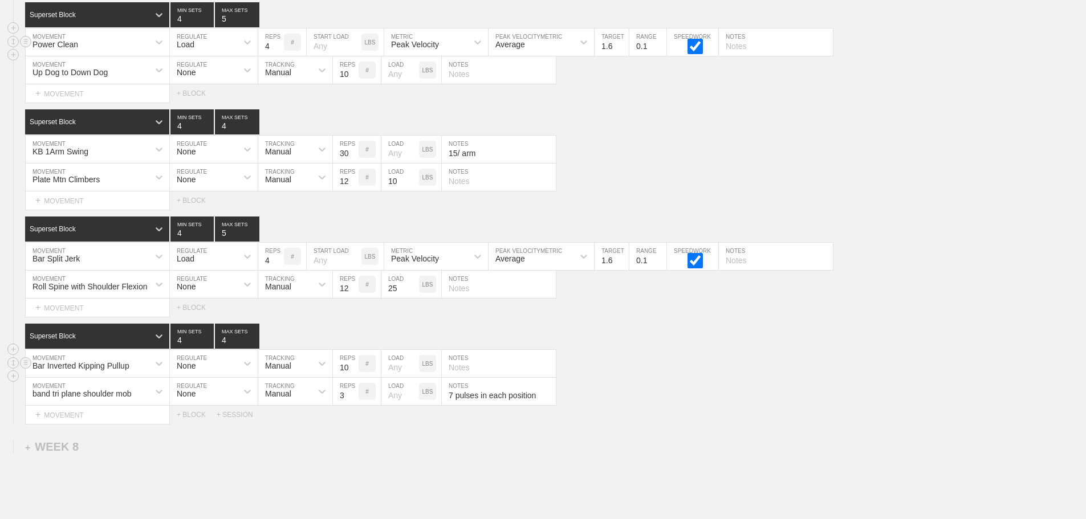
click at [673, 366] on div "Bar Inverted Kipping Pullup MOVEMENT None REGULATE Manual TRACKING 10 REPS # LO…" at bounding box center [543, 364] width 1086 height 28
click at [694, 403] on div "band tri plane shoulder mob MOVEMENT None REGULATE Manual TRACKING 3 REPS # LOA…" at bounding box center [543, 392] width 1086 height 28
click at [658, 357] on div "Superset Block 4 MIN SETS 4 MAX SETS DUPLICATE INSERT MOVEMENT AFTER DELETE Bar…" at bounding box center [543, 374] width 1086 height 100
click at [658, 349] on div "Superset Block 4 MIN SETS 4 MAX SETS" at bounding box center [555, 336] width 1061 height 25
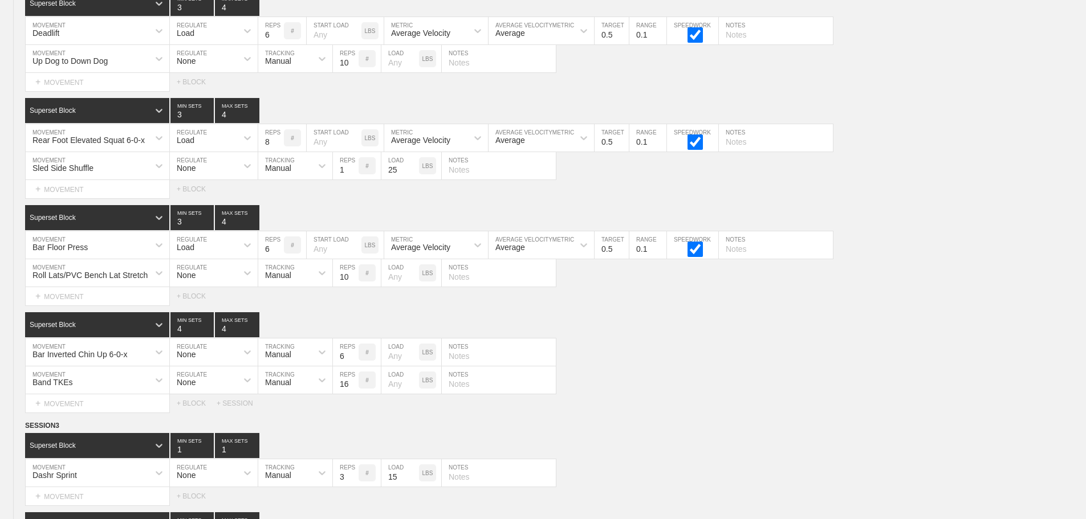
scroll to position [0, 0]
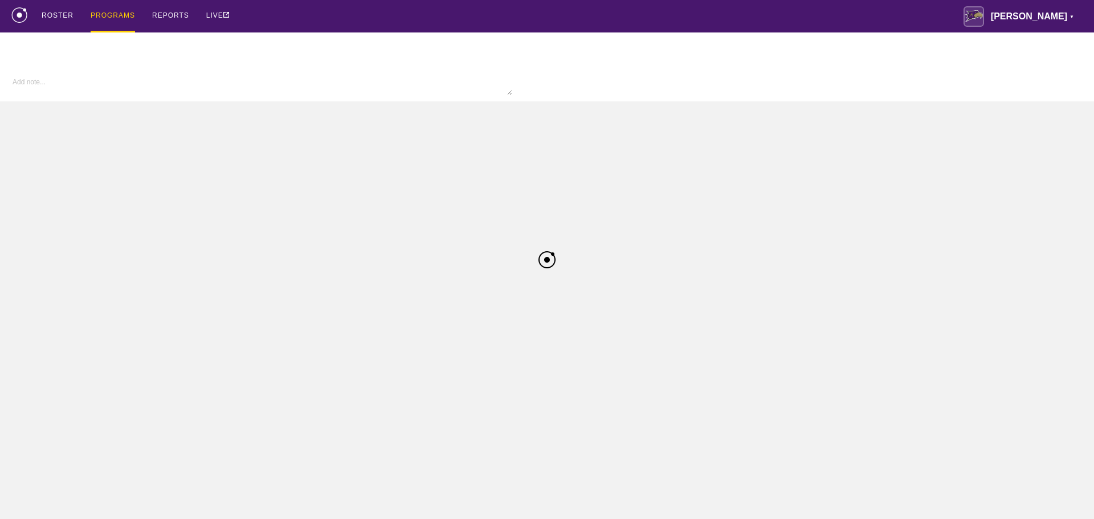
click at [656, 21] on div "ROSTER PROGRAMS REPORTS LIVE [PERSON_NAME] ▼ [PERSON_NAME][EMAIL_ADDRESS][PERSO…" at bounding box center [546, 16] width 1071 height 32
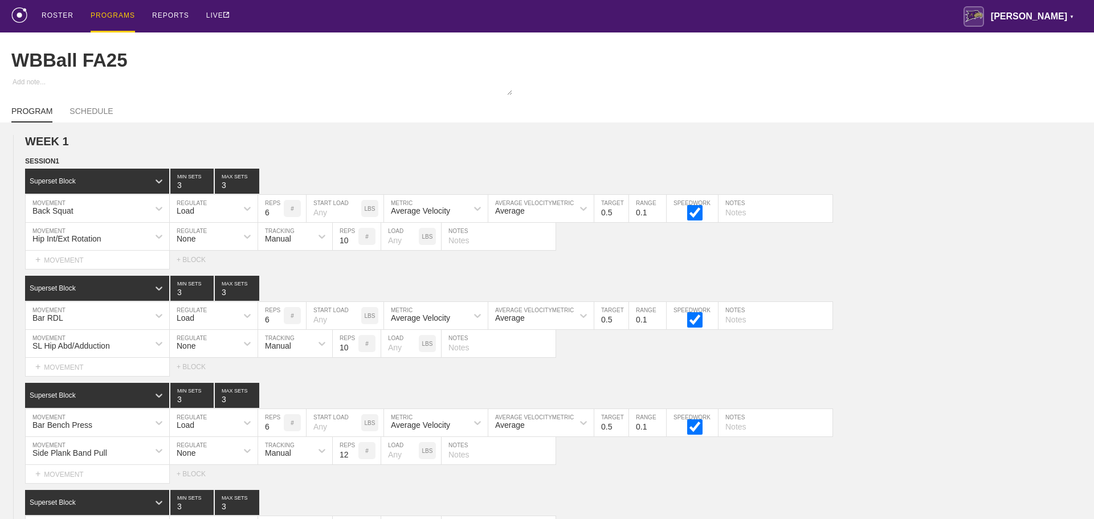
type textarea "x"
type input "WBBall FA25"
click at [298, 18] on div "ROSTER PROGRAMS REPORTS LIVE [PERSON_NAME] ▼ [PERSON_NAME][EMAIL_ADDRESS][PERSO…" at bounding box center [542, 16] width 1063 height 32
click at [281, 16] on div "ROSTER PROGRAMS REPORTS LIVE [PERSON_NAME] ▼ [PERSON_NAME][EMAIL_ADDRESS][PERSO…" at bounding box center [542, 16] width 1063 height 32
click at [113, 17] on div "PROGRAMS" at bounding box center [113, 16] width 44 height 32
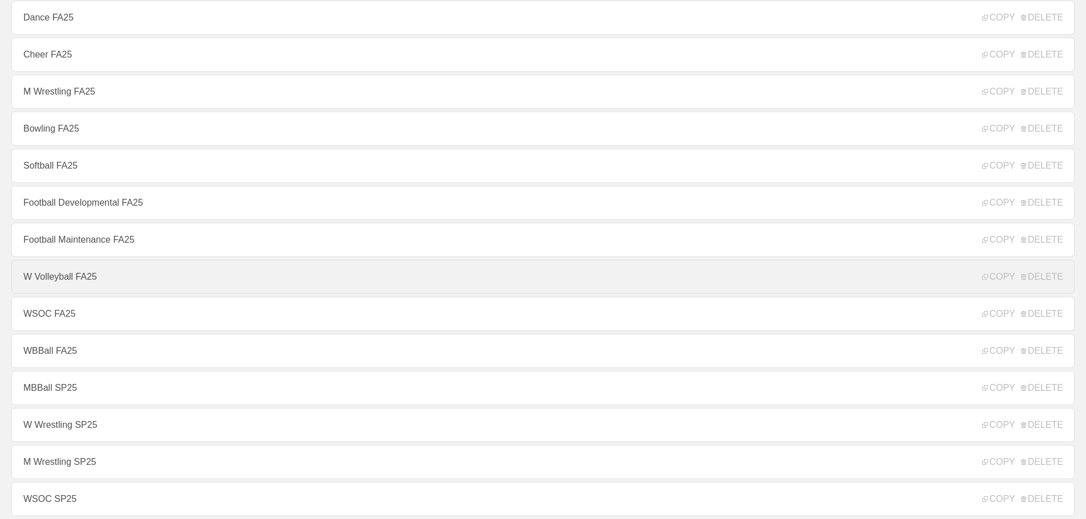
scroll to position [342, 0]
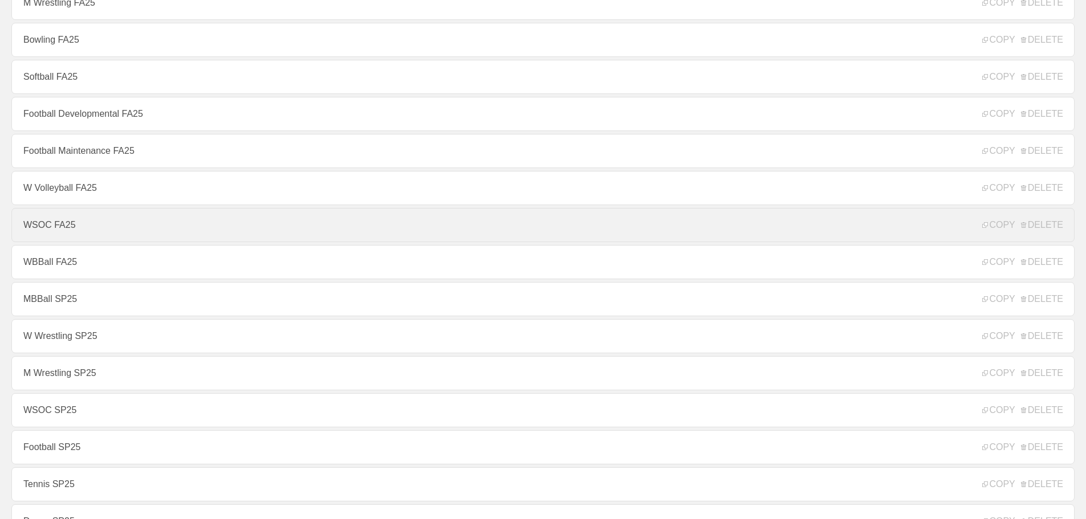
click at [66, 227] on link "WSOC FA25" at bounding box center [542, 225] width 1063 height 34
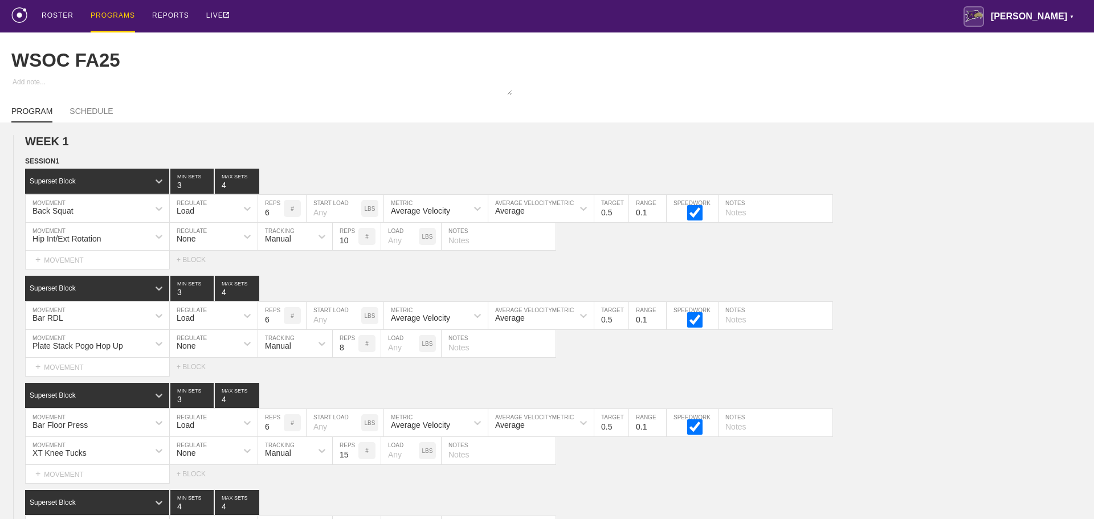
type textarea "x"
type input "WSOC FA25"
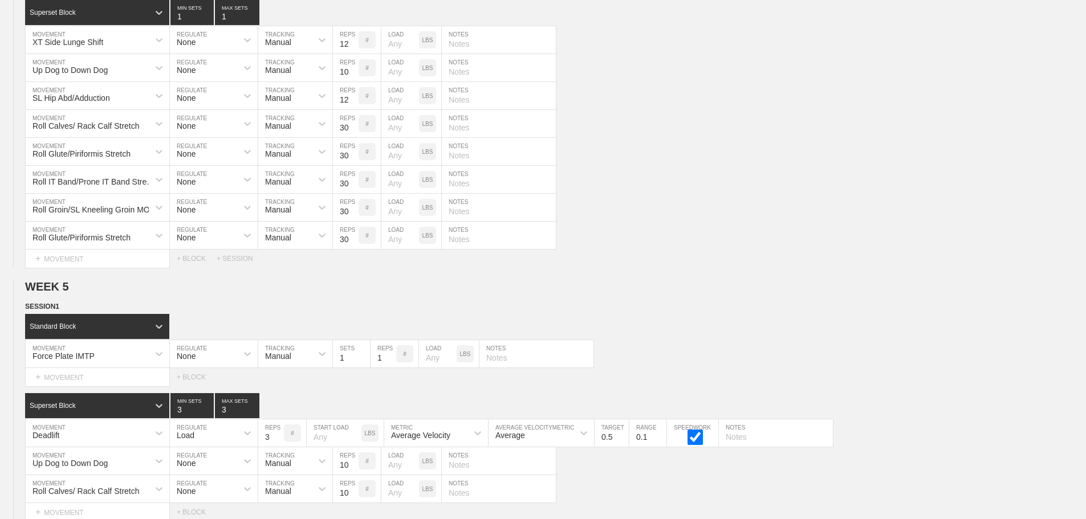
scroll to position [4787, 0]
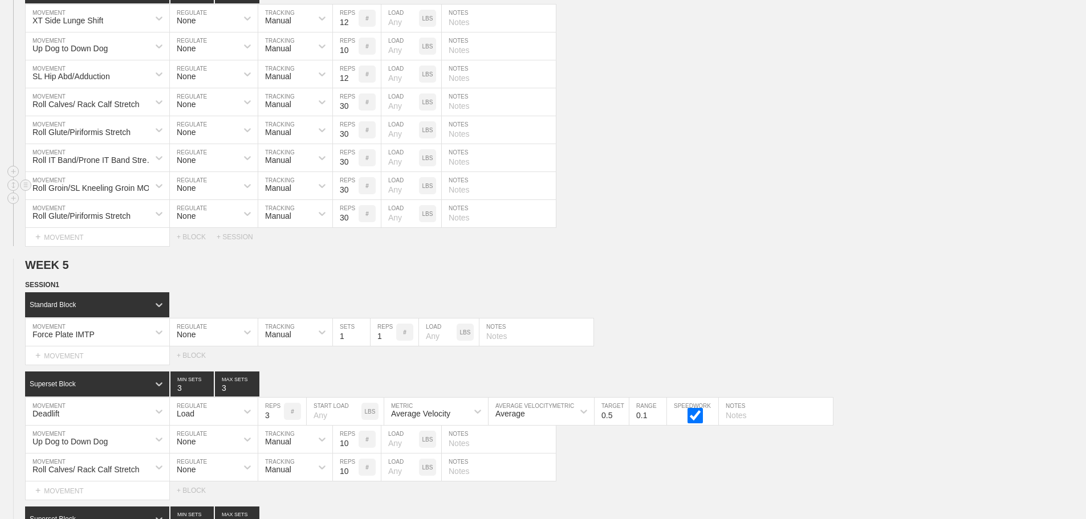
click at [734, 200] on div "Roll Groin/SL Kneeling Groin MOB MOVEMENT None REGULATE Manual TRACKING 30 REPS…" at bounding box center [543, 186] width 1086 height 28
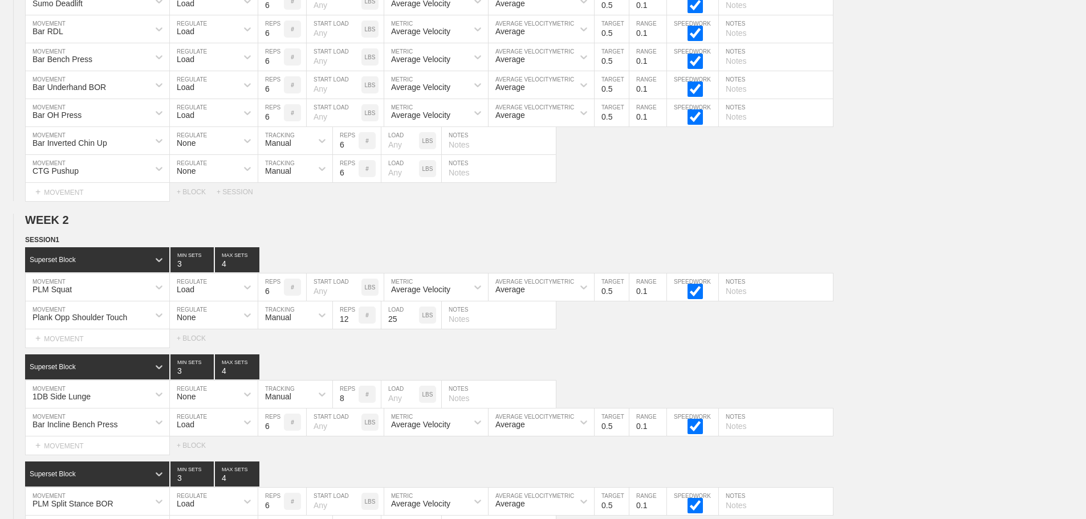
scroll to position [0, 0]
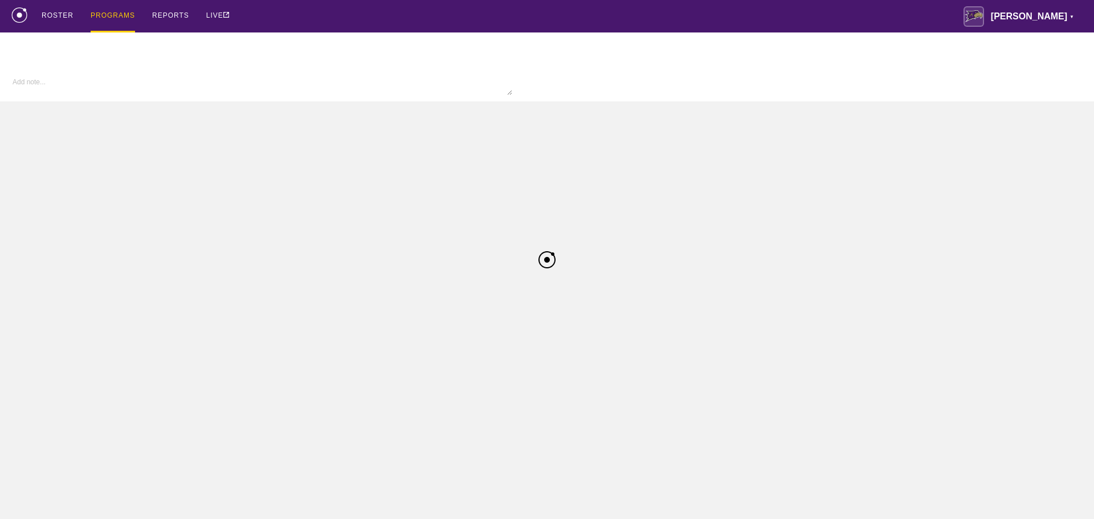
type textarea "x"
type input "WSOC FA25"
